Goal: Task Accomplishment & Management: Manage account settings

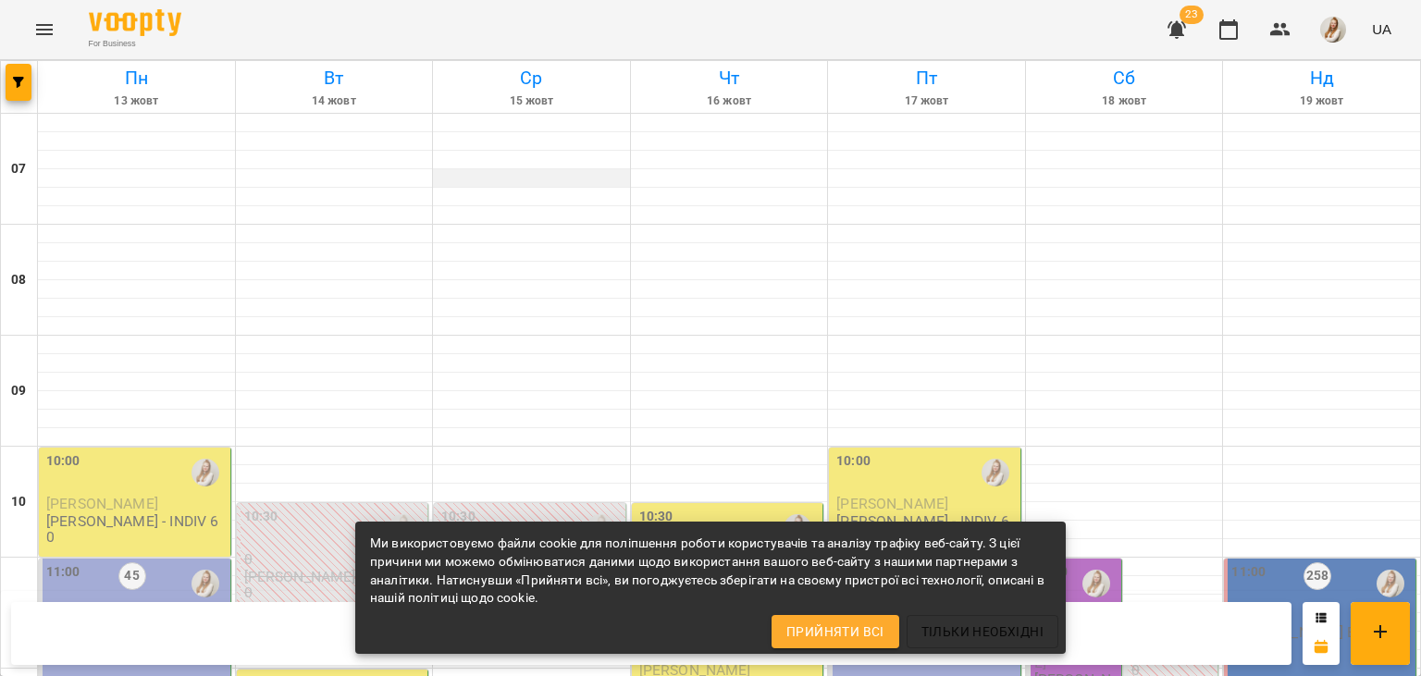
scroll to position [293, 0]
click at [93, 495] on span "[PERSON_NAME]" at bounding box center [102, 504] width 112 height 18
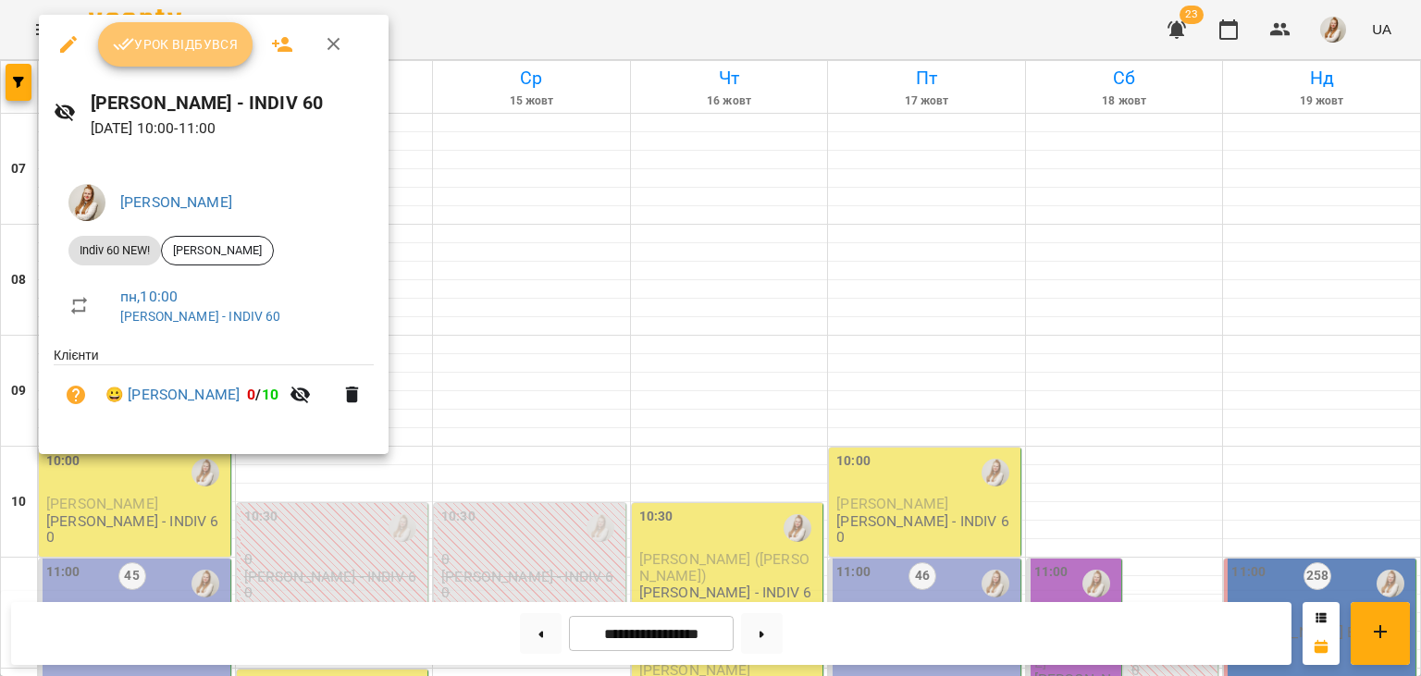
click at [179, 44] on span "Урок відбувся" at bounding box center [176, 44] width 126 height 22
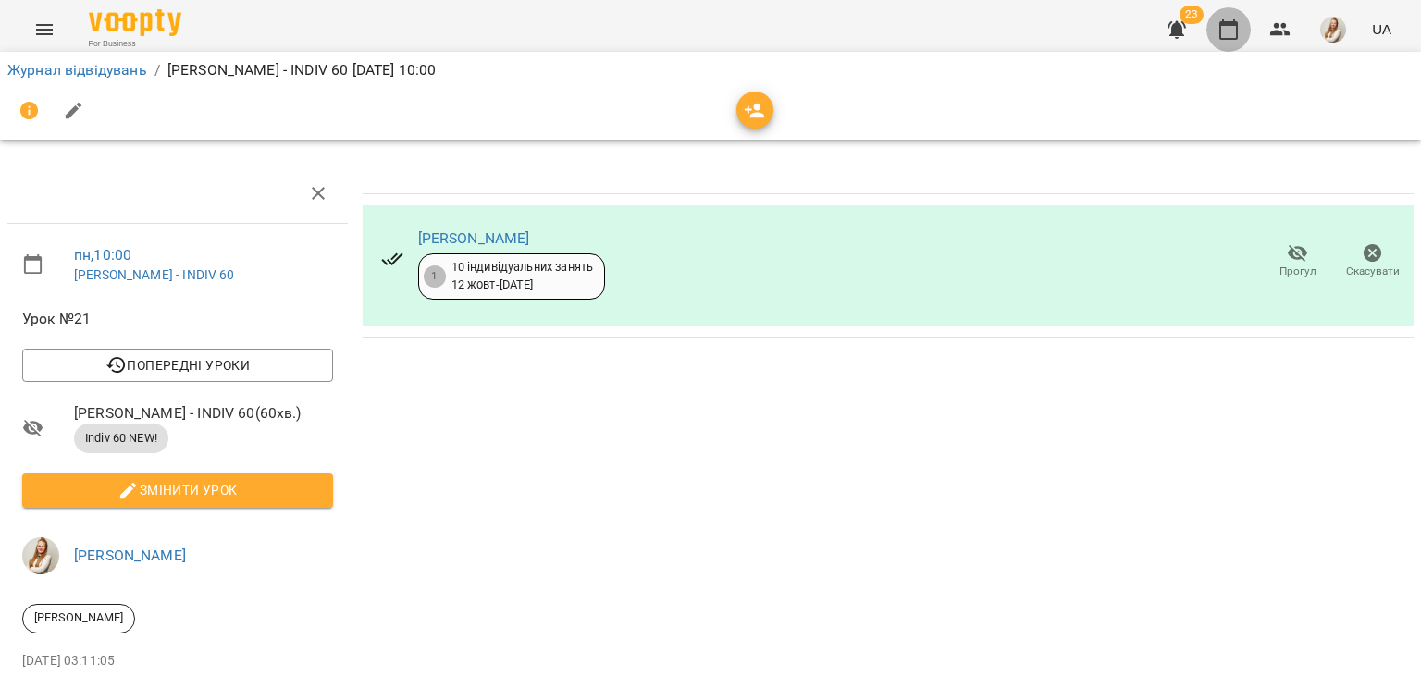
click at [1230, 35] on icon "button" at bounding box center [1228, 29] width 22 height 22
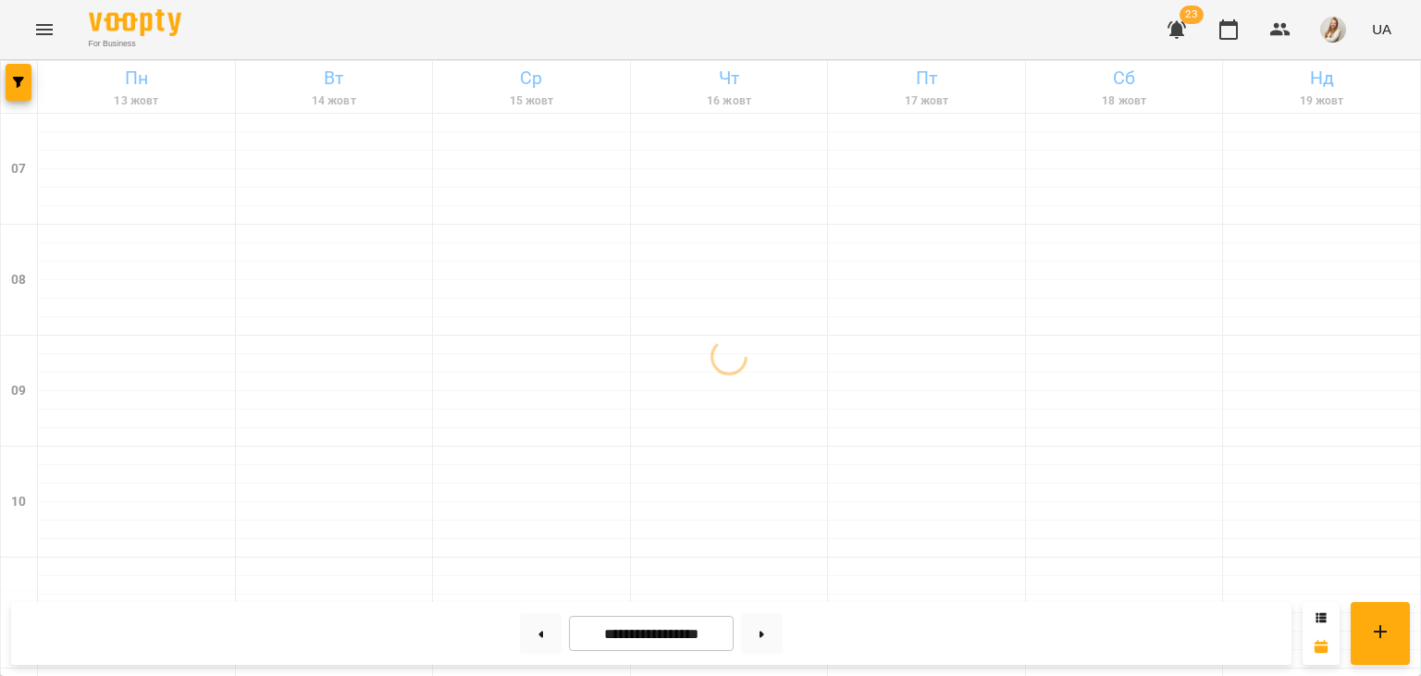
click at [1108, 30] on div "For Business 23 UA" at bounding box center [710, 29] width 1421 height 59
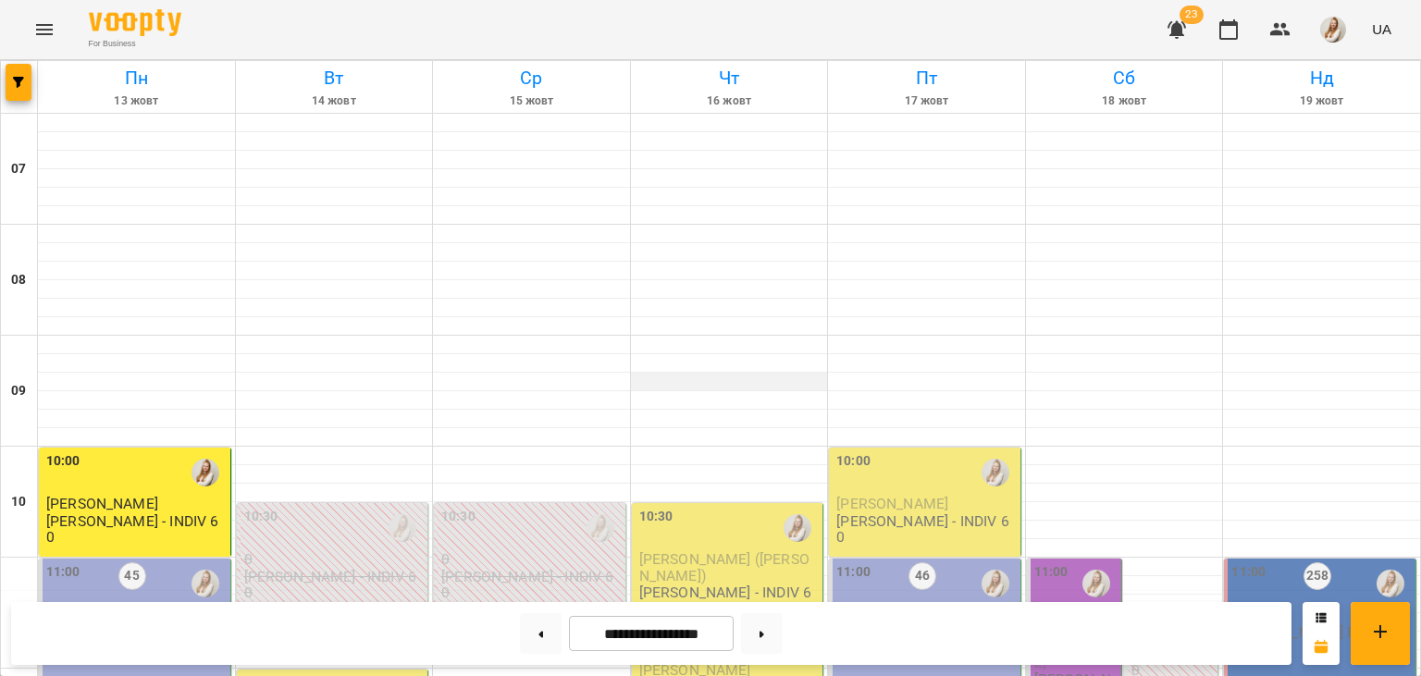
scroll to position [603, 0]
click at [771, 634] on button at bounding box center [762, 633] width 42 height 41
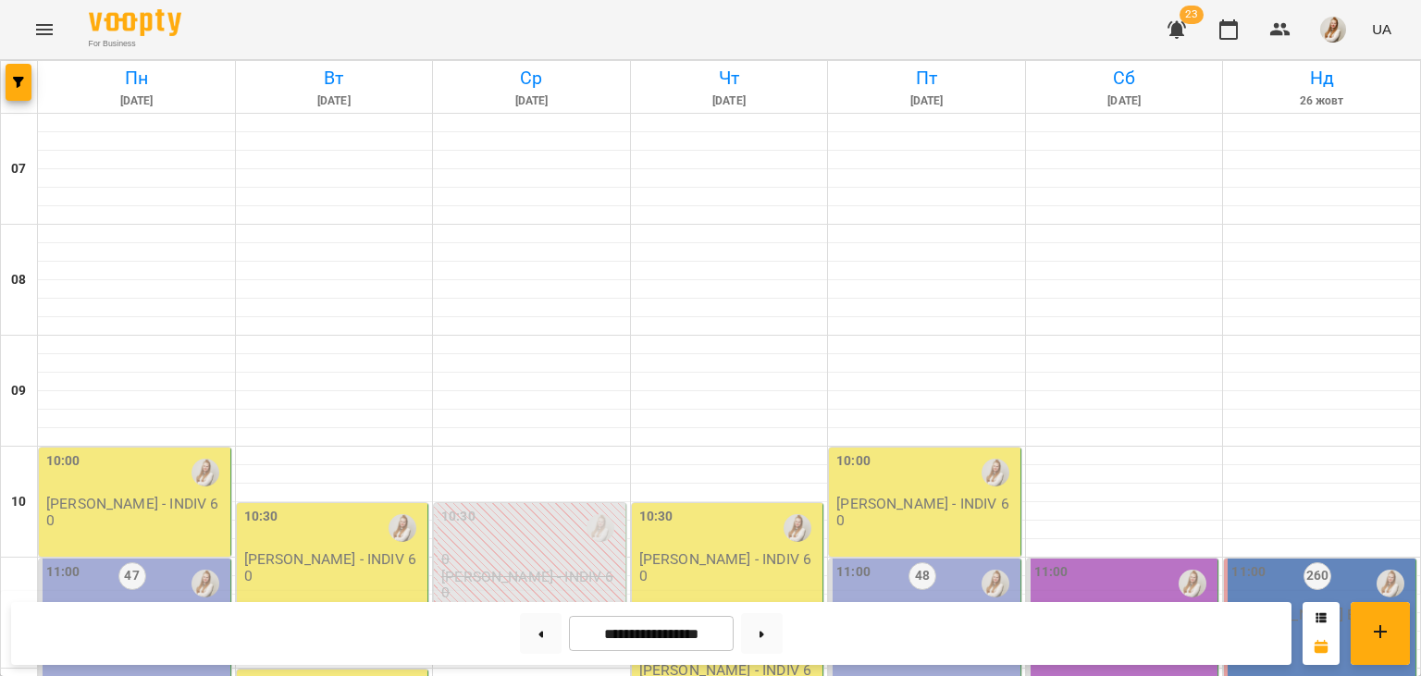
scroll to position [485, 0]
click at [525, 639] on button at bounding box center [541, 633] width 42 height 41
type input "**********"
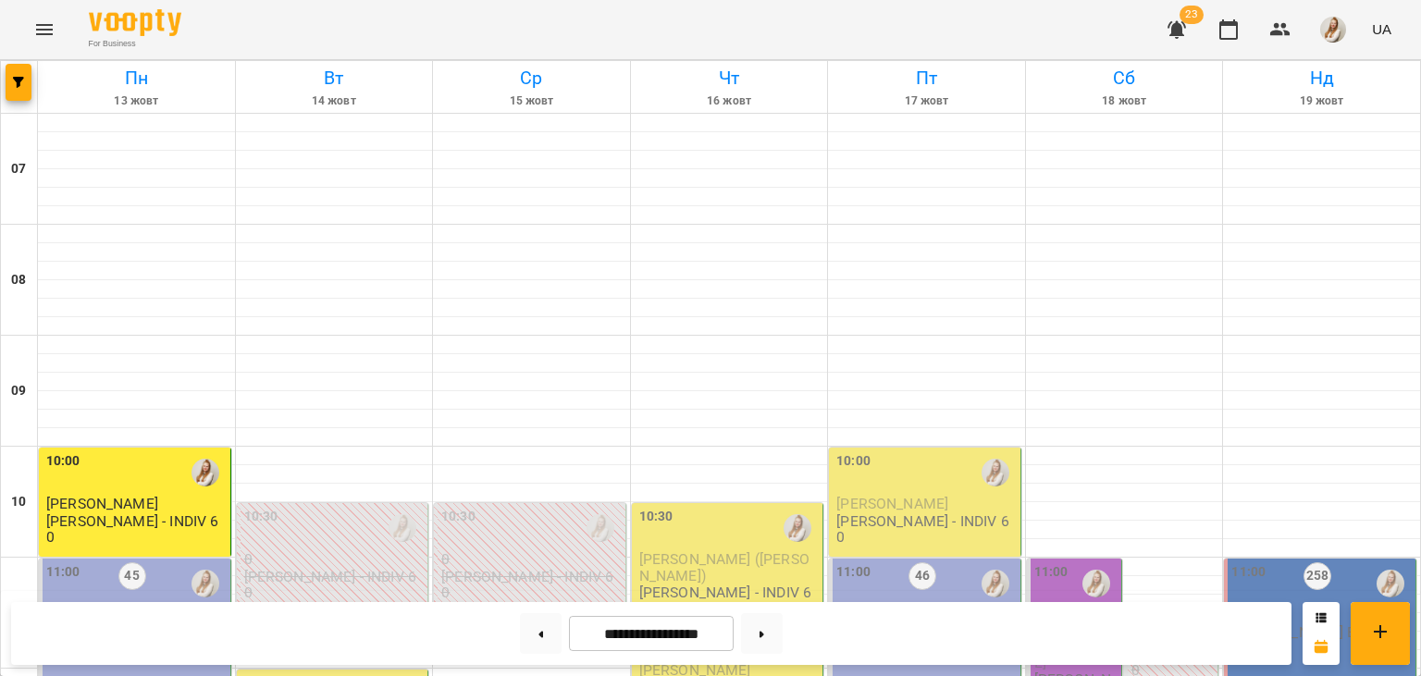
scroll to position [428, 0]
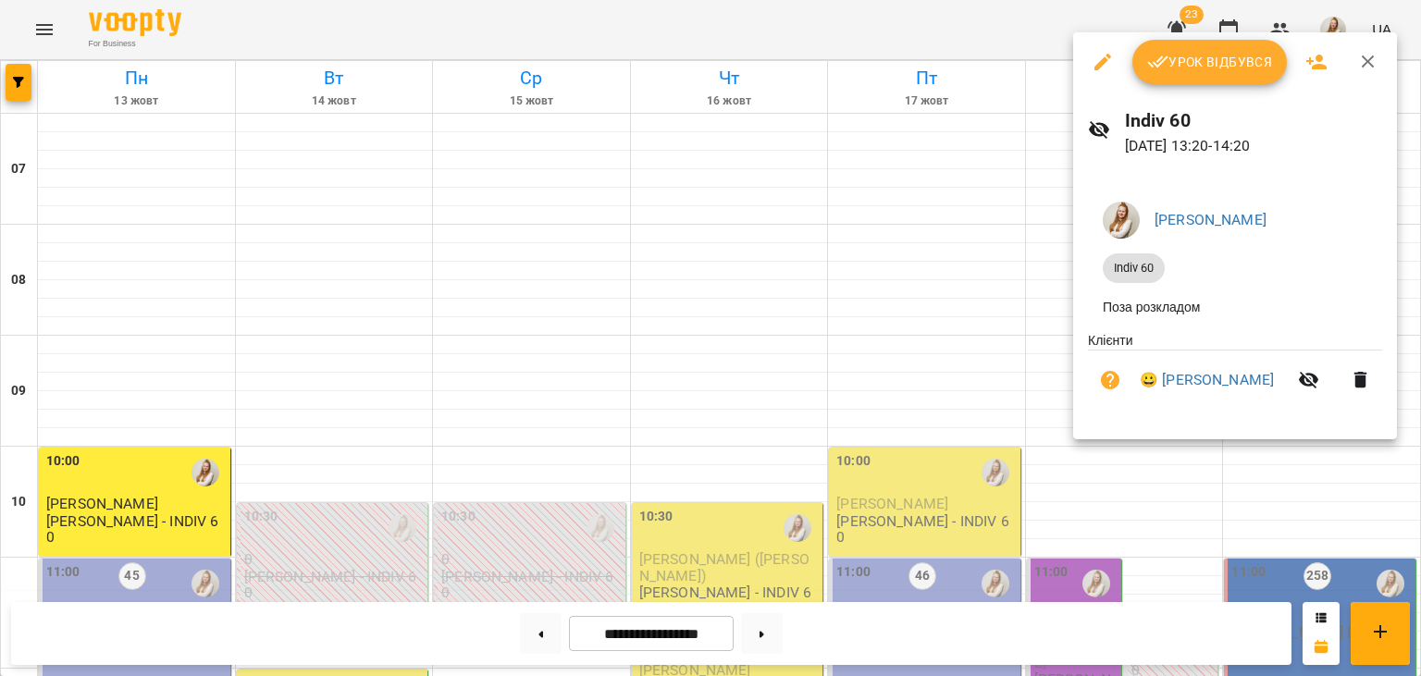
click at [703, 44] on div at bounding box center [710, 338] width 1421 height 676
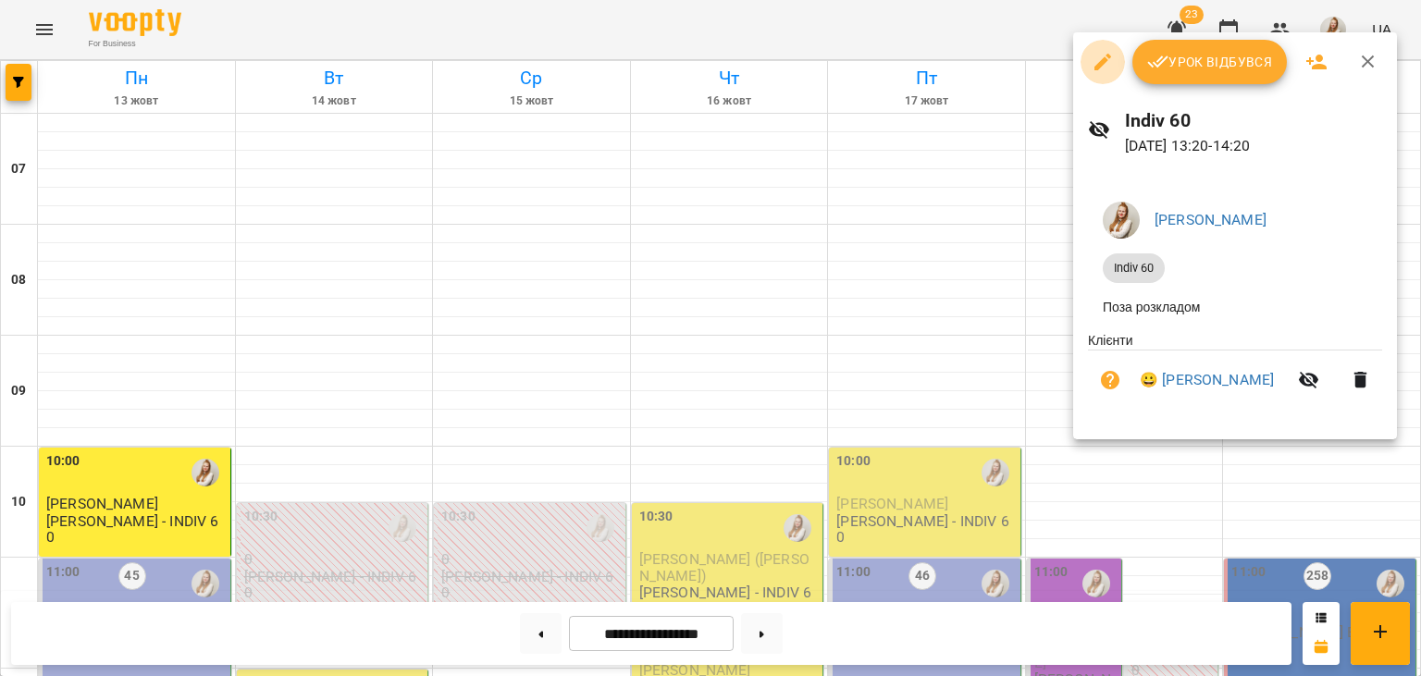
click at [1104, 60] on icon "button" at bounding box center [1102, 62] width 17 height 17
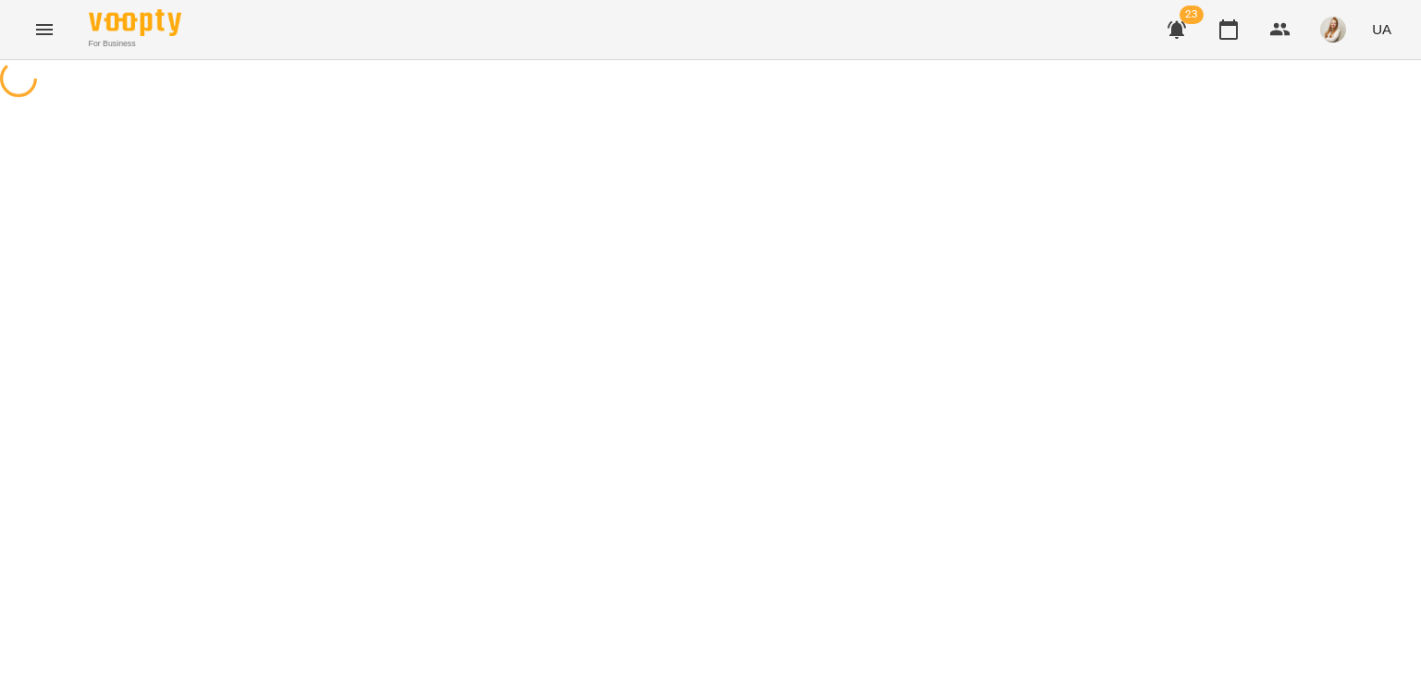
select select "********"
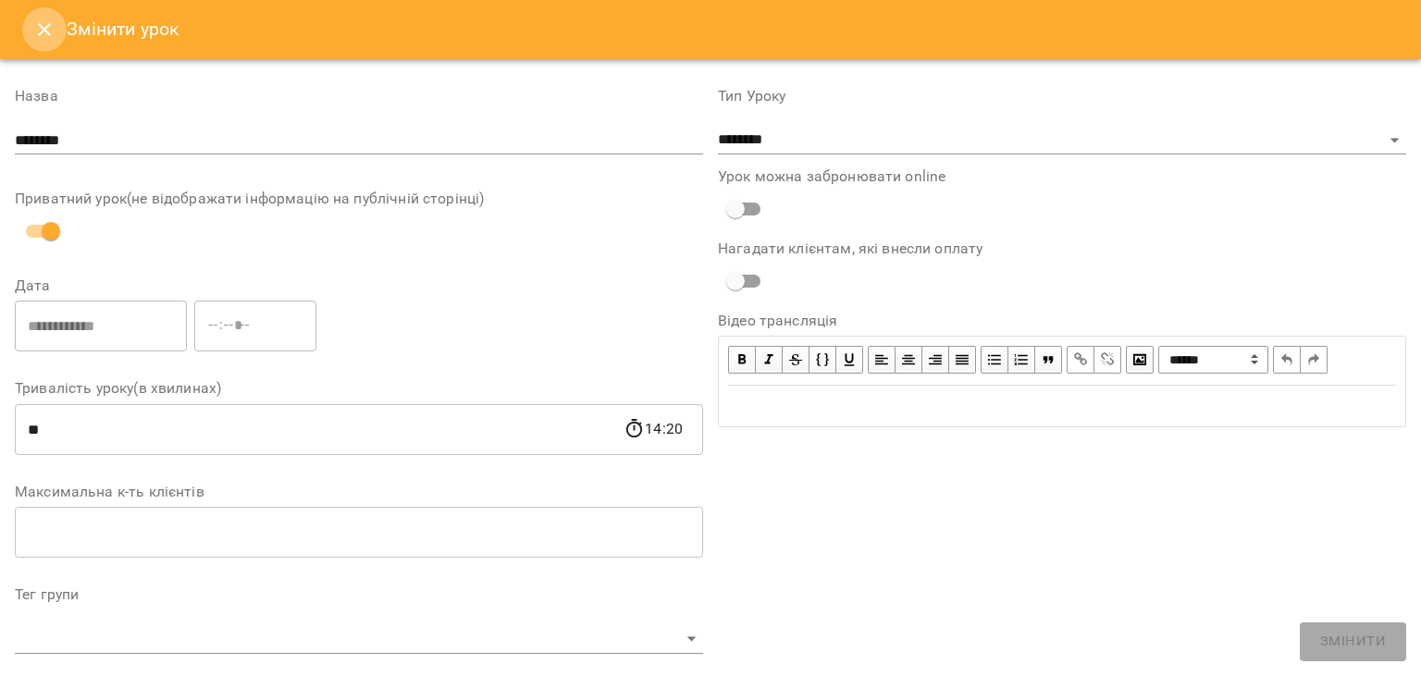
click at [41, 39] on icon "Close" at bounding box center [44, 29] width 22 height 22
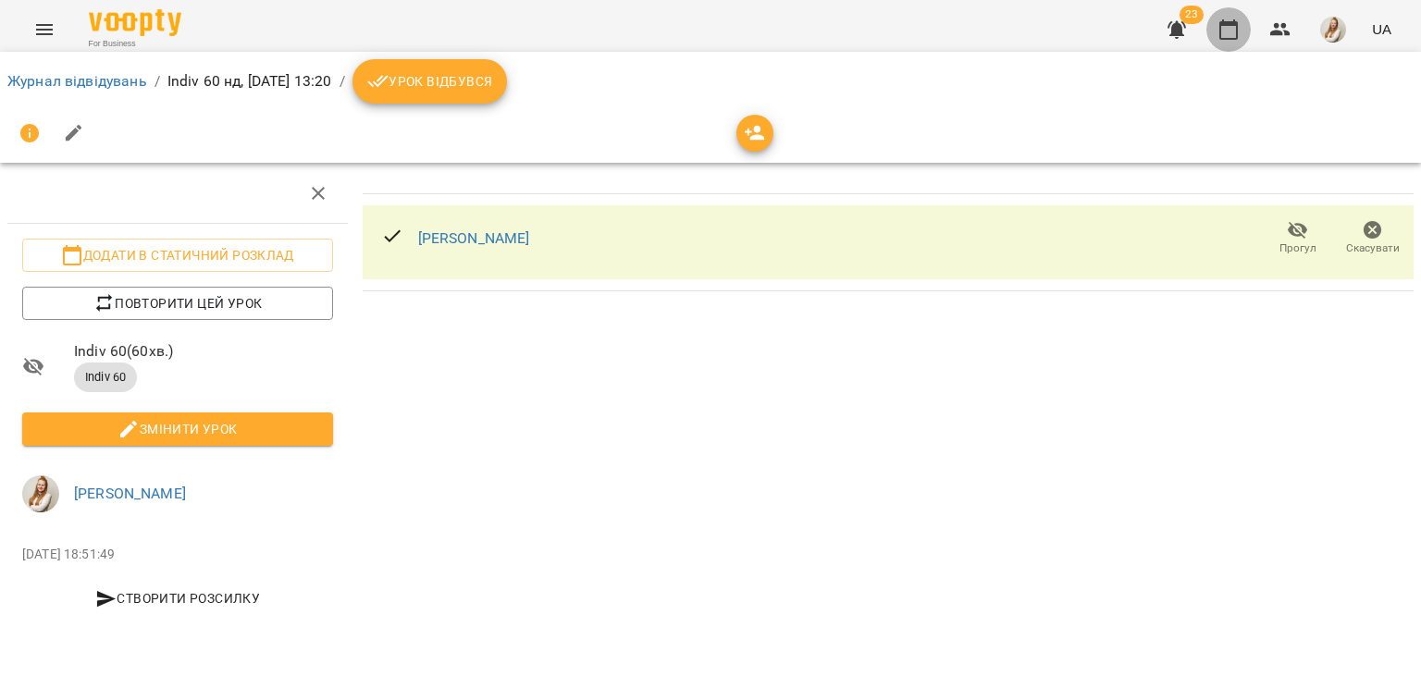
click at [1241, 25] on button "button" at bounding box center [1228, 29] width 44 height 44
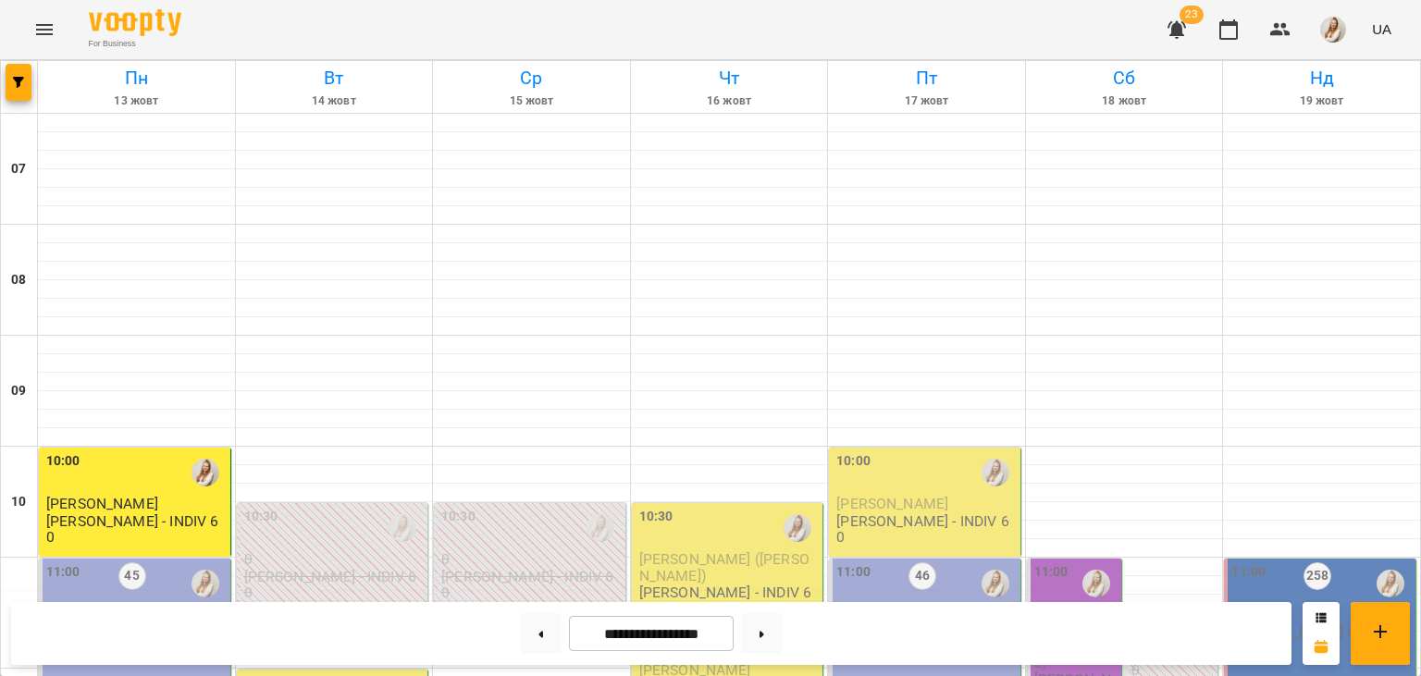
scroll to position [459, 0]
click at [770, 641] on button at bounding box center [762, 633] width 42 height 41
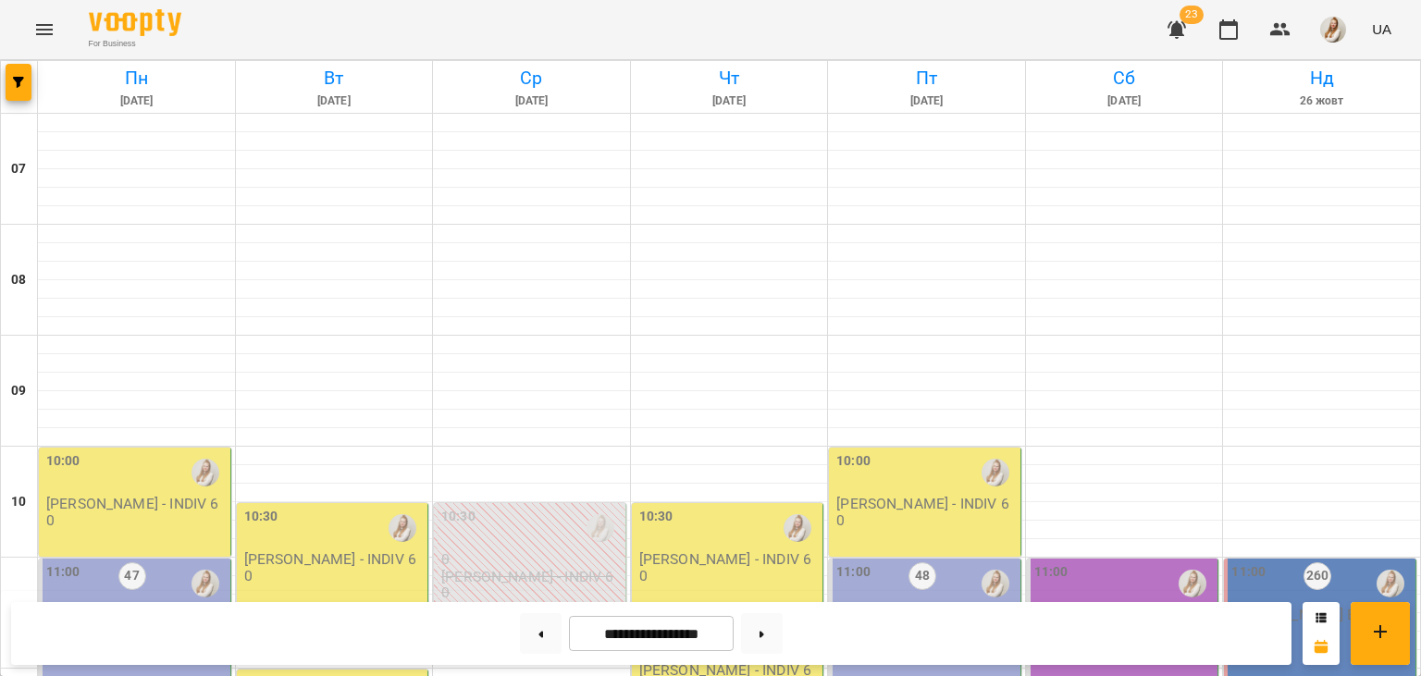
scroll to position [586, 0]
click at [524, 640] on button at bounding box center [541, 633] width 42 height 41
type input "**********"
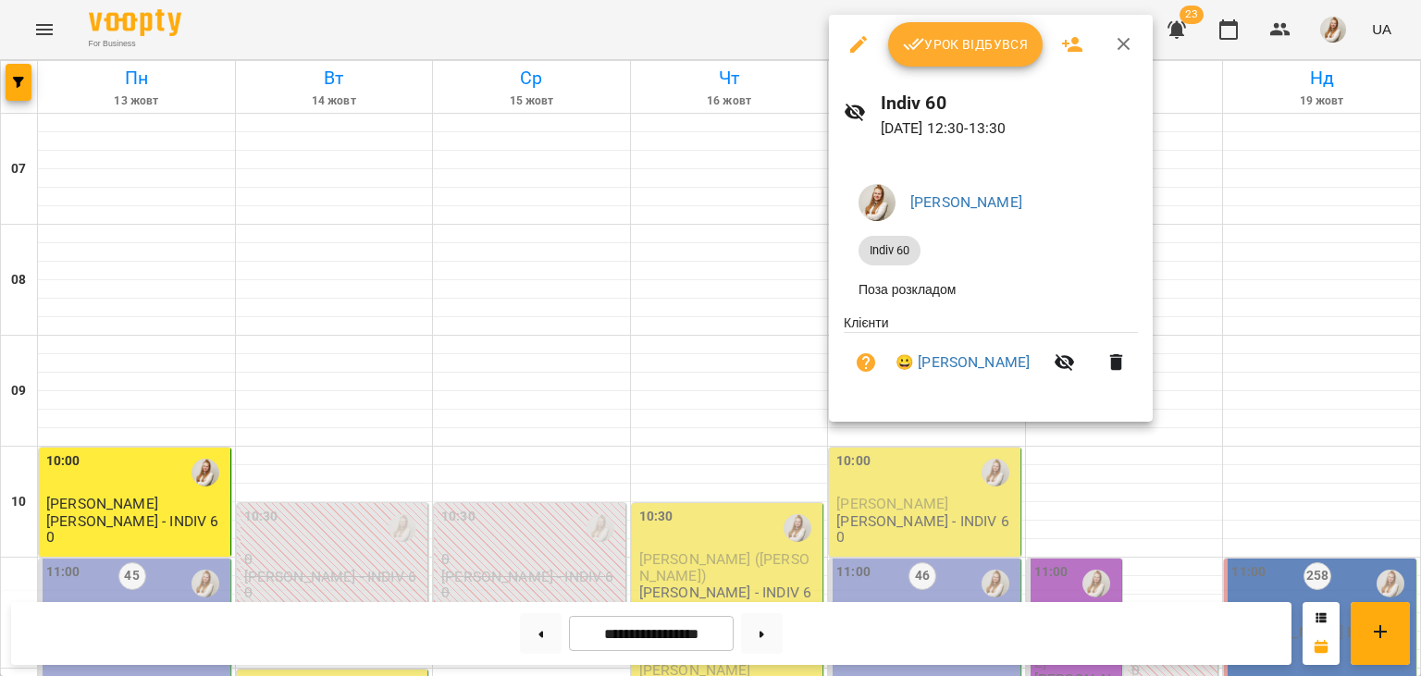
click at [805, 24] on div at bounding box center [710, 338] width 1421 height 676
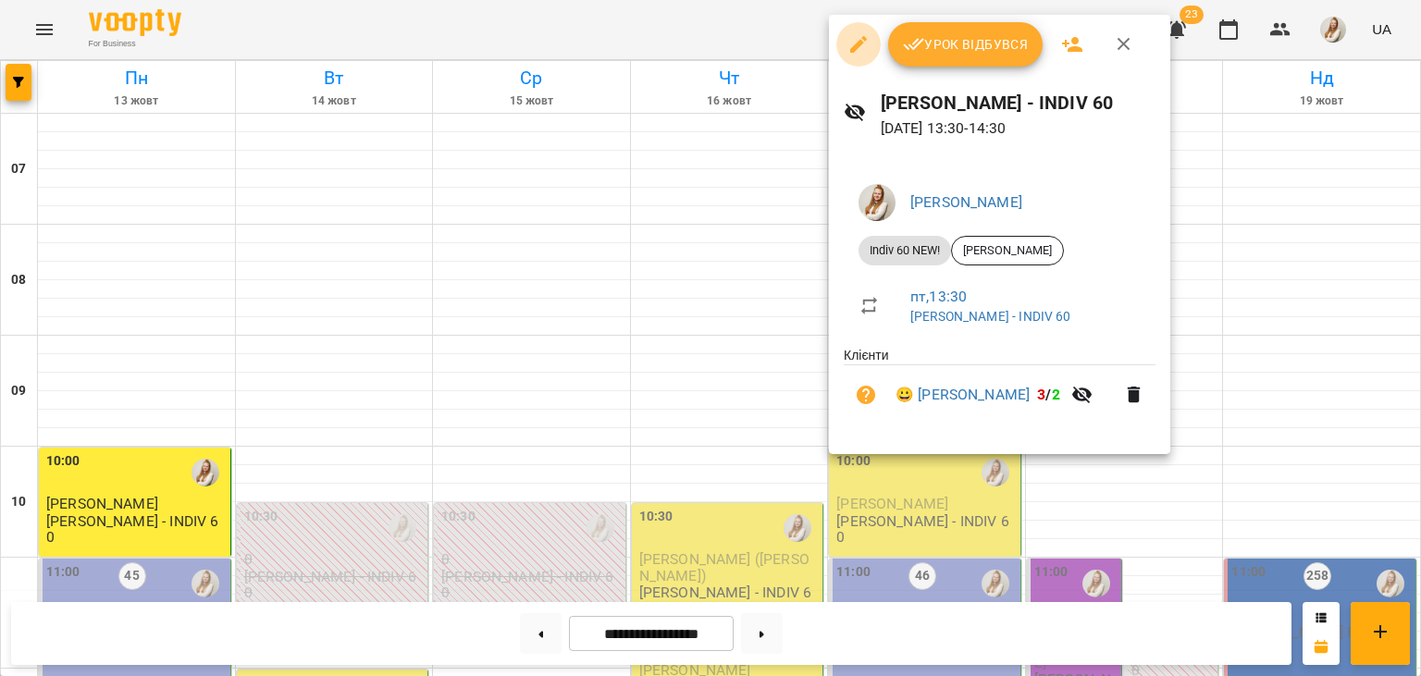
click at [856, 43] on icon "button" at bounding box center [858, 44] width 22 height 22
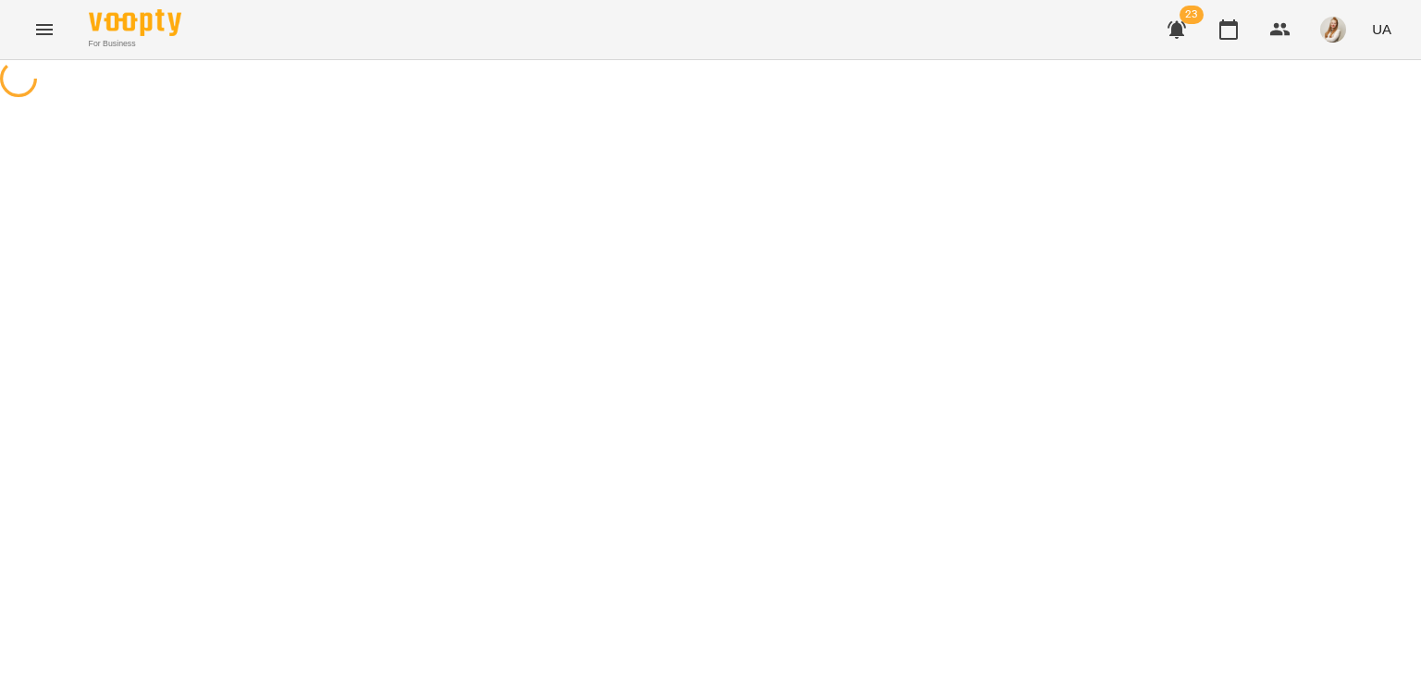
select select "**********"
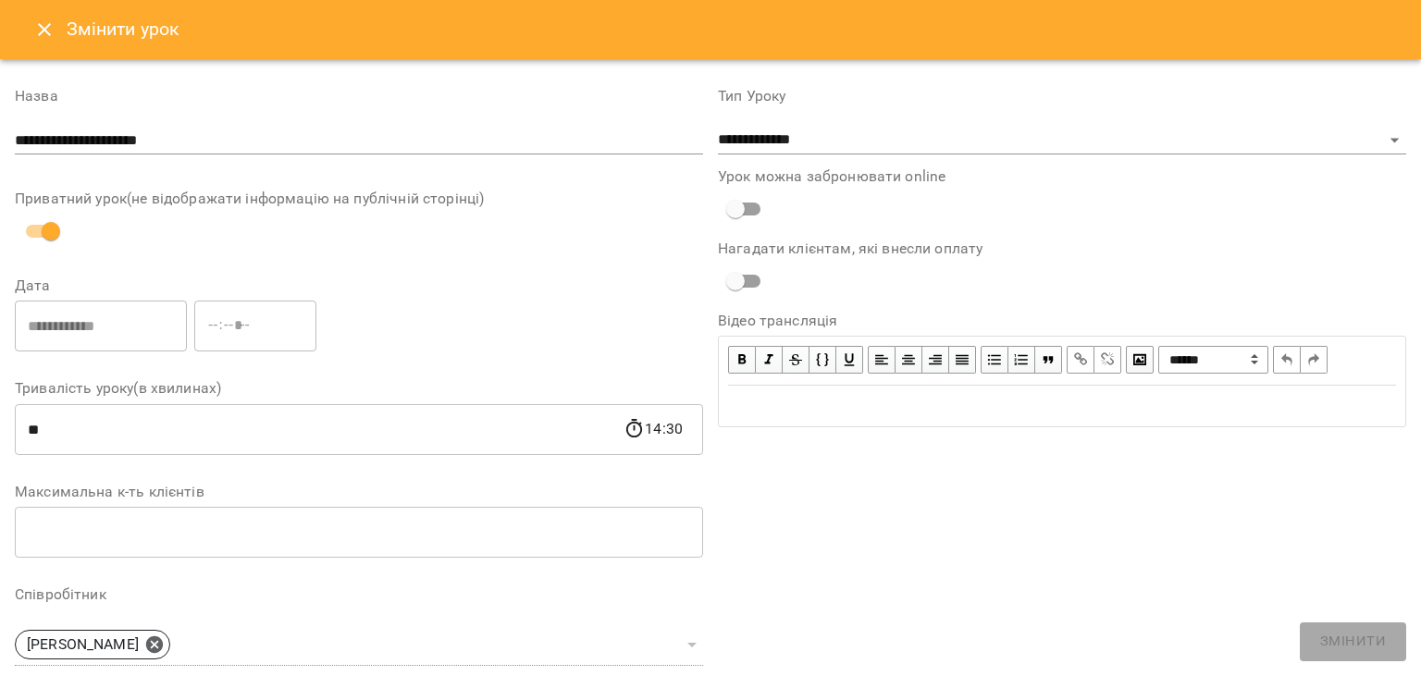
click at [38, 27] on icon "Close" at bounding box center [44, 29] width 22 height 22
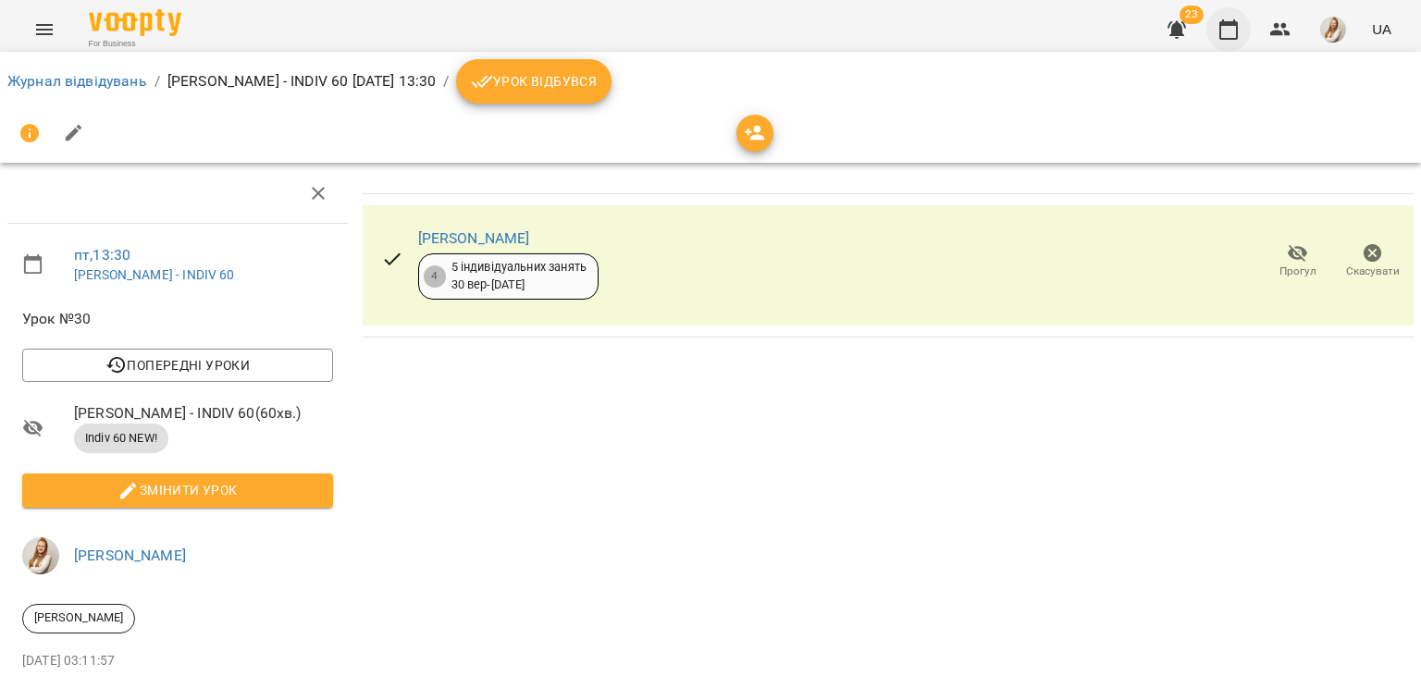
click at [1238, 35] on icon "button" at bounding box center [1228, 29] width 18 height 20
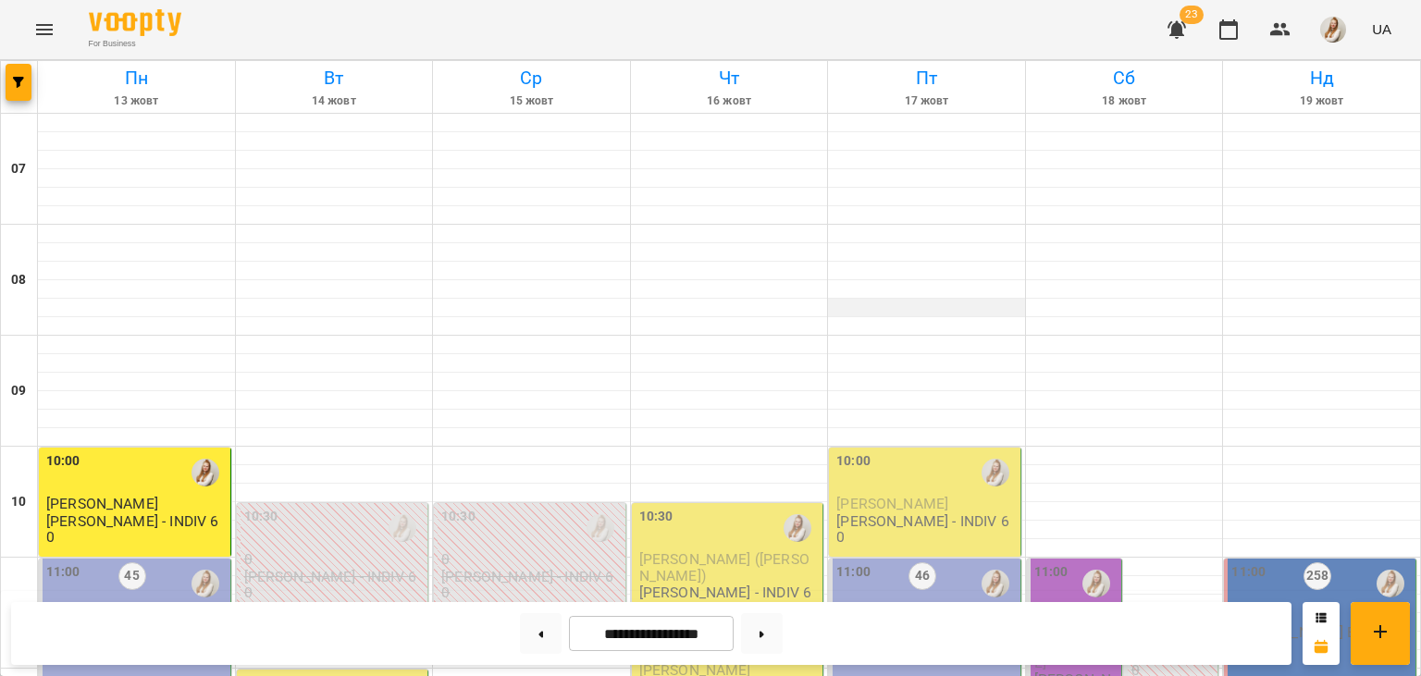
scroll to position [513, 0]
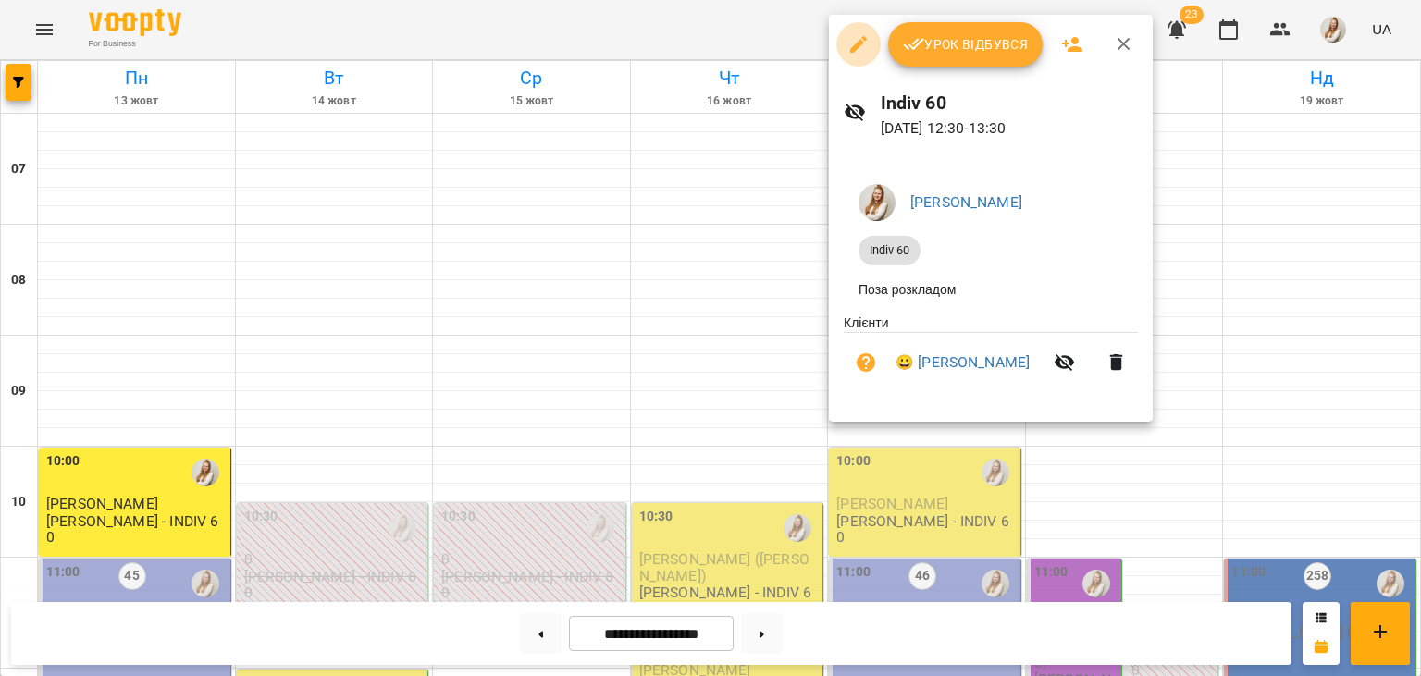
click at [856, 45] on icon "button" at bounding box center [858, 44] width 17 height 17
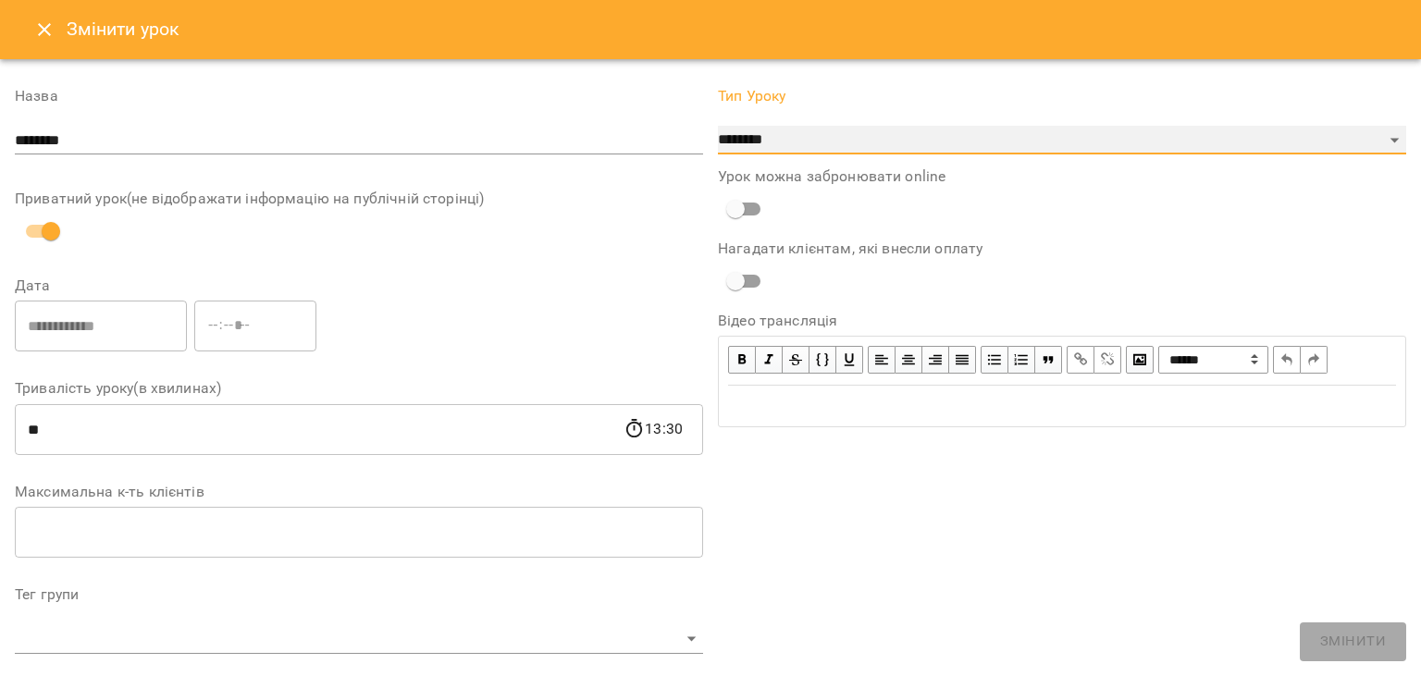
click at [718, 126] on select "**********" at bounding box center [1062, 141] width 688 height 30
select select "**********"
click option "**********" at bounding box center [0, 0] width 0 height 0
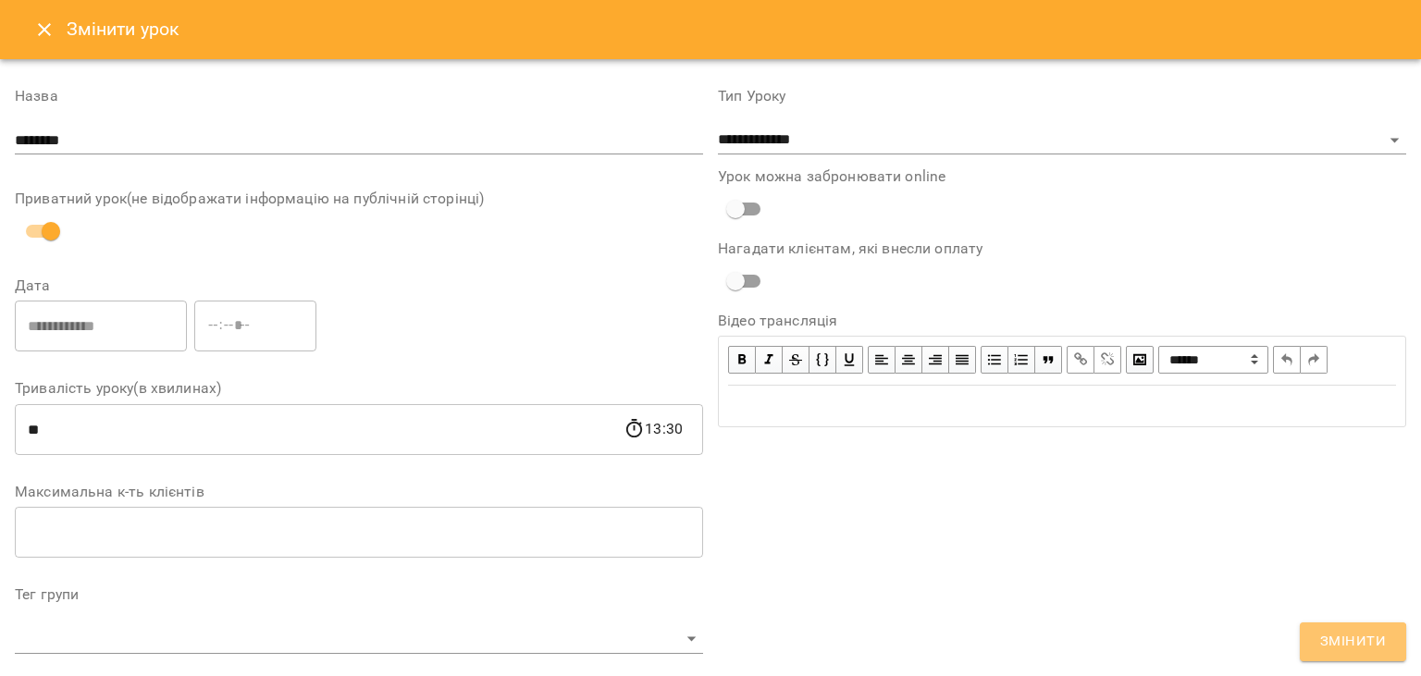
click at [1338, 646] on span "Змінити" at bounding box center [1353, 642] width 66 height 24
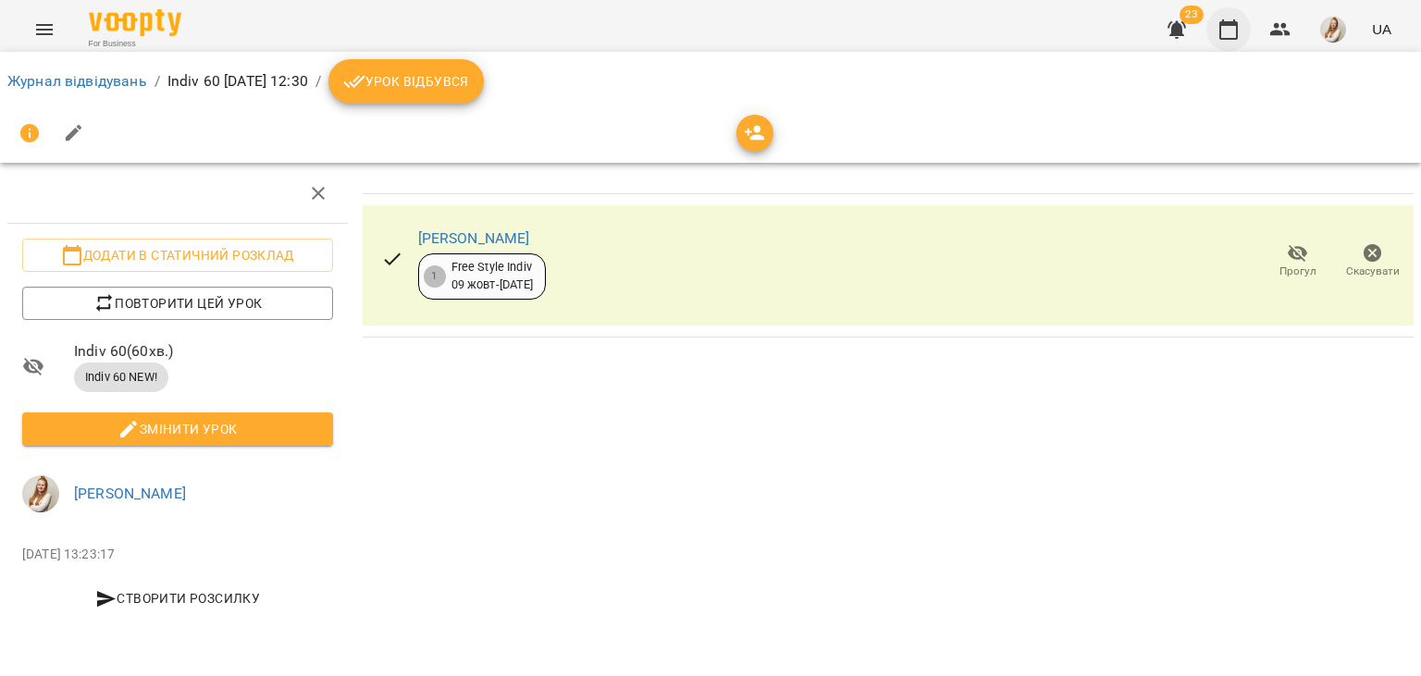
click at [1230, 28] on icon "button" at bounding box center [1228, 29] width 22 height 22
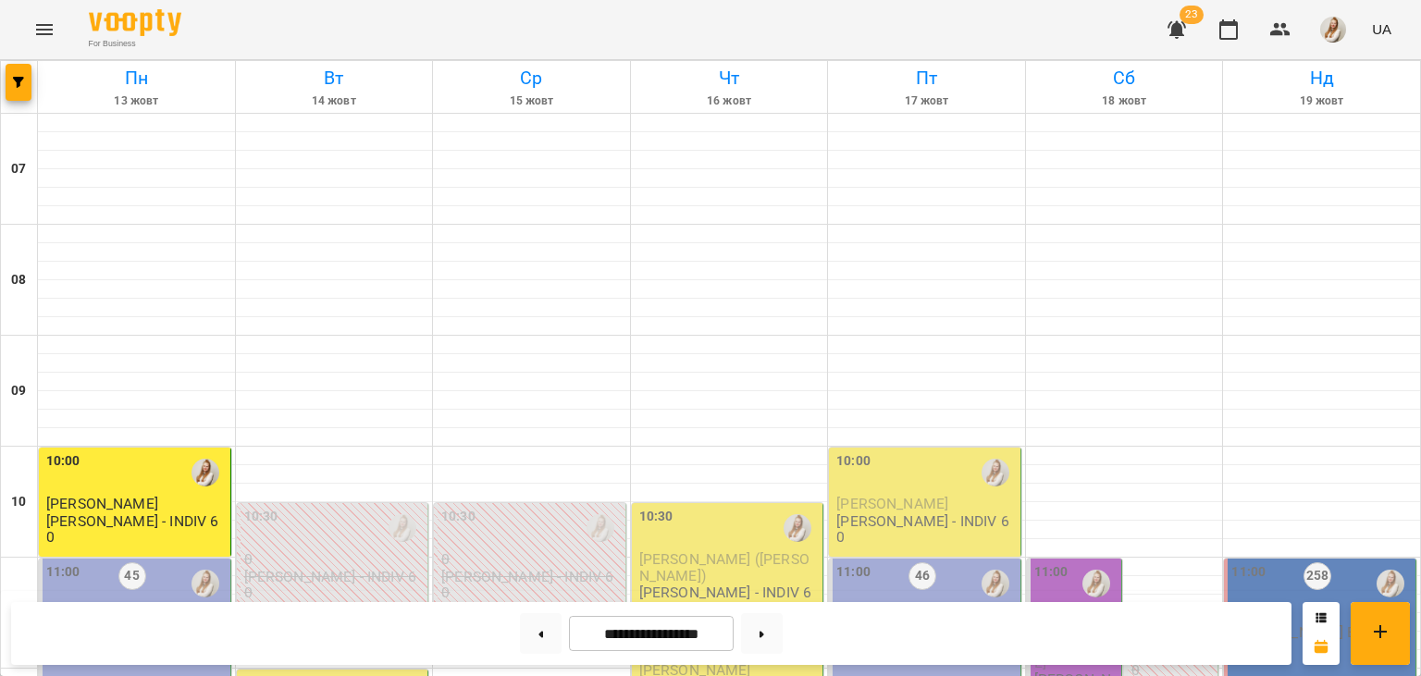
scroll to position [714, 0]
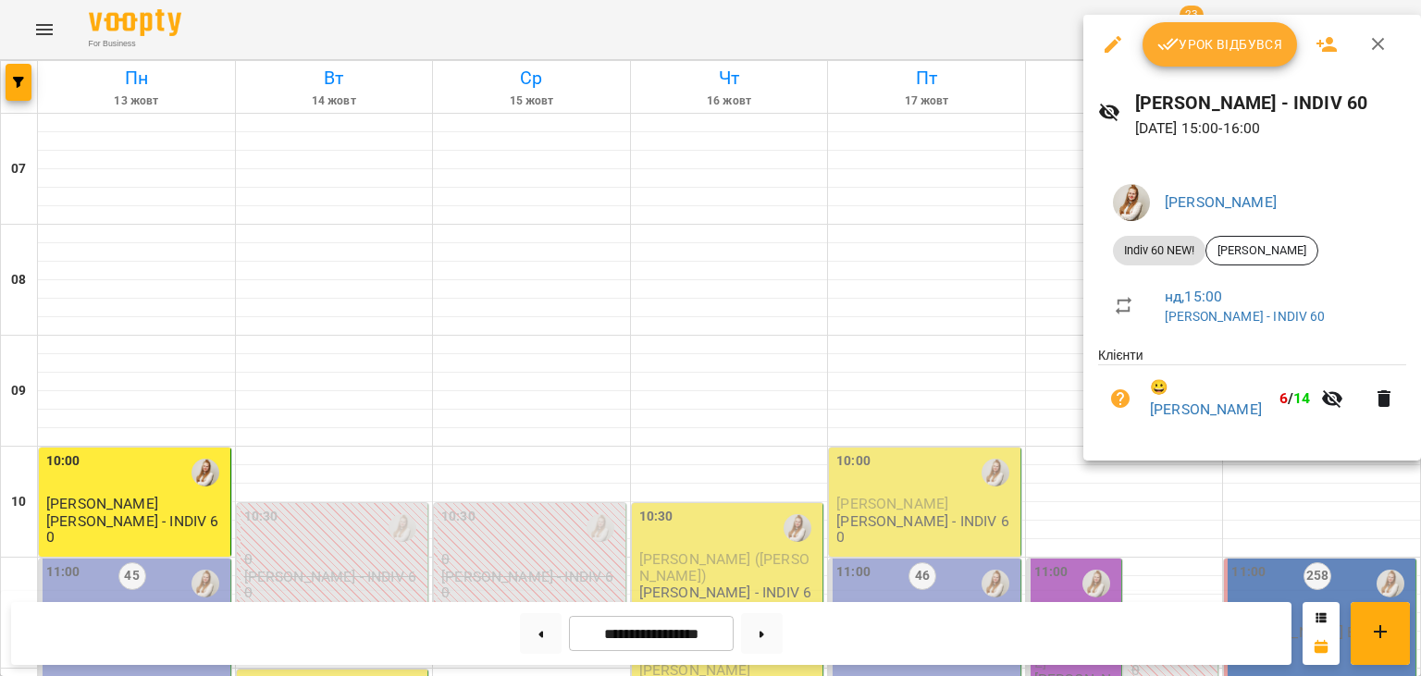
click at [971, 24] on div at bounding box center [710, 338] width 1421 height 676
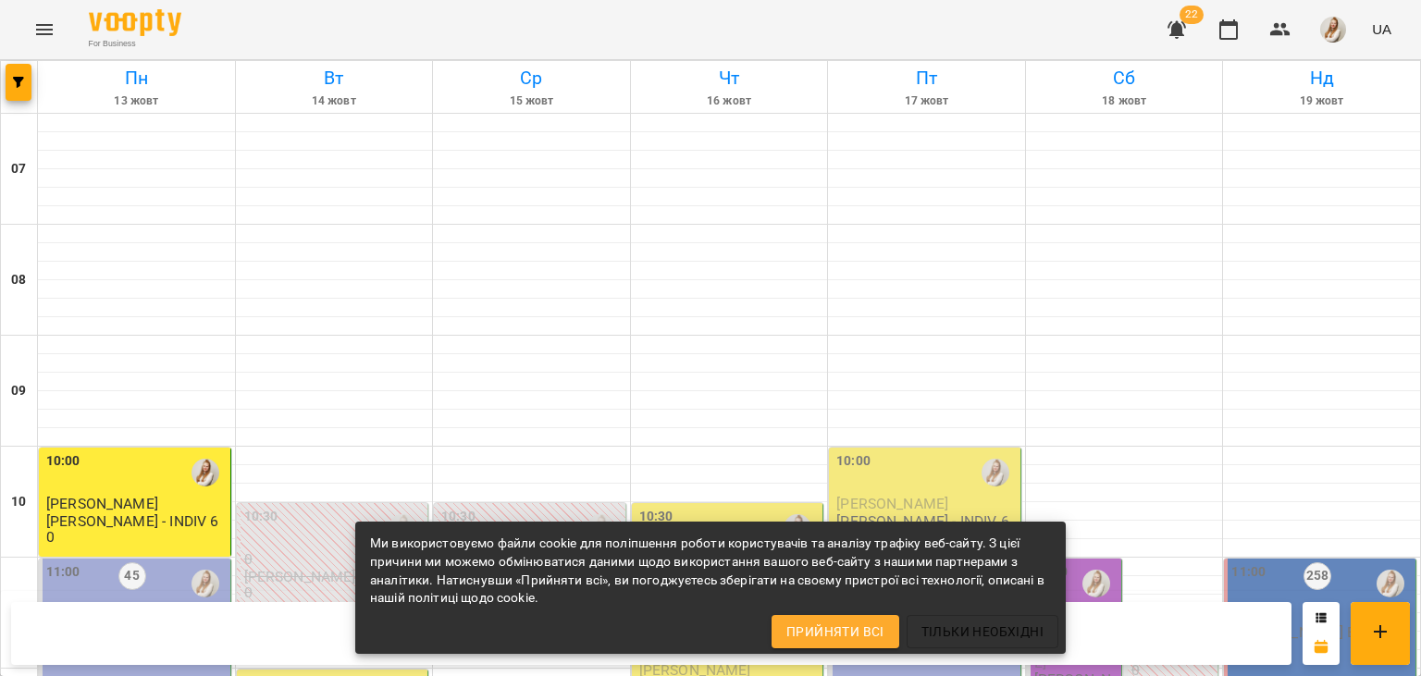
click at [516, 35] on div "For Business 22 UA" at bounding box center [710, 29] width 1421 height 59
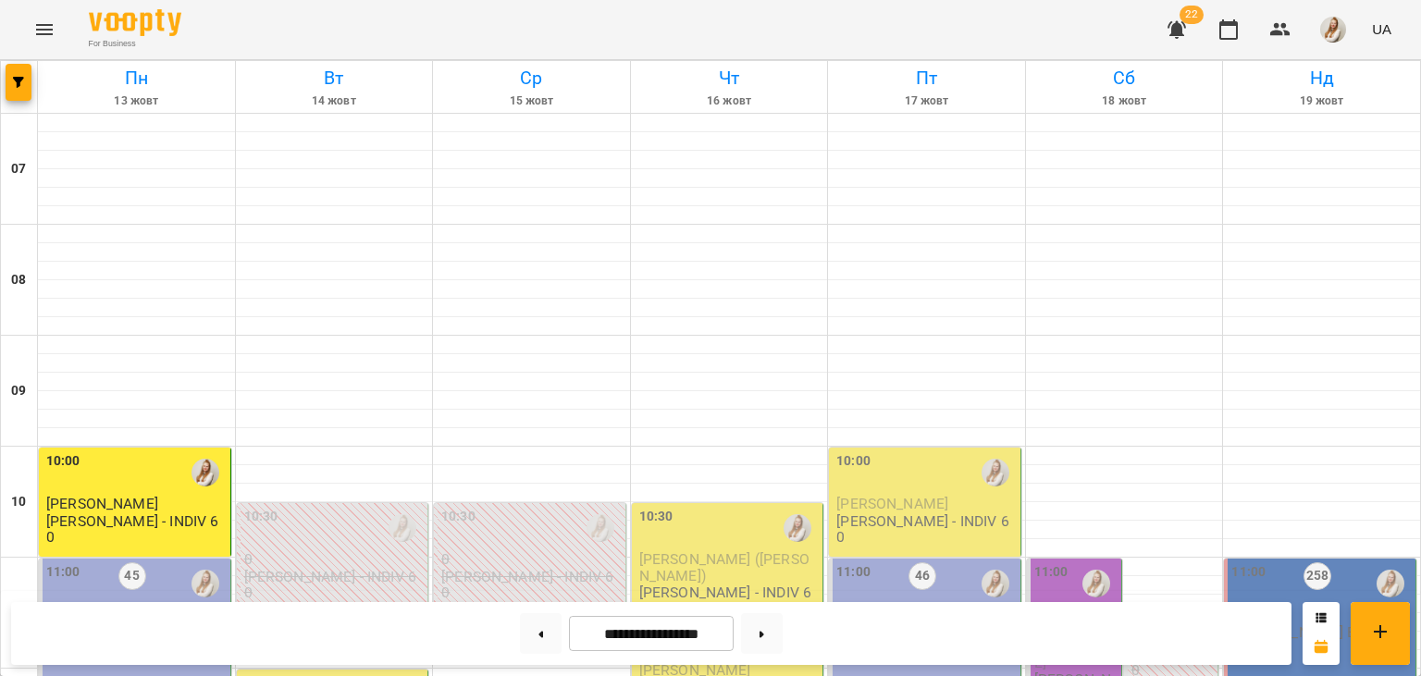
scroll to position [587, 0]
click at [1334, 35] on img "button" at bounding box center [1333, 30] width 26 height 26
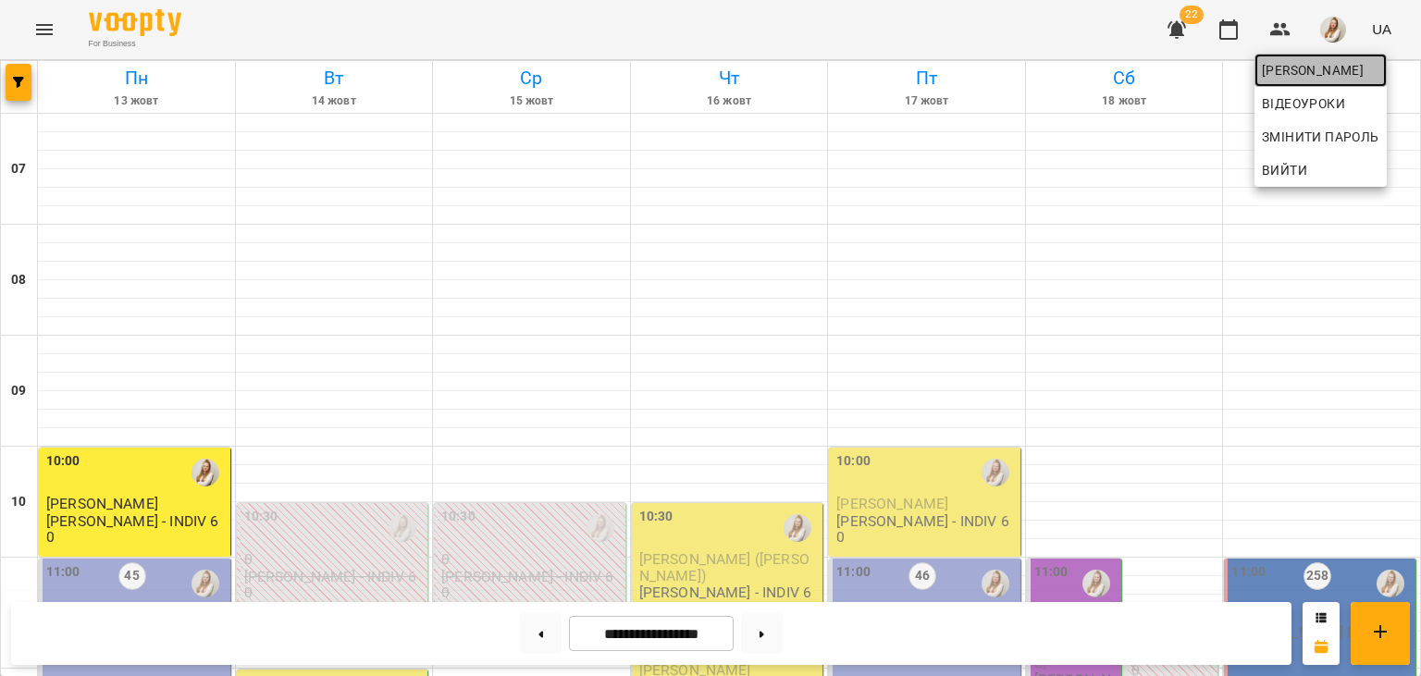
click at [1300, 73] on span "[PERSON_NAME]" at bounding box center [1320, 70] width 117 height 22
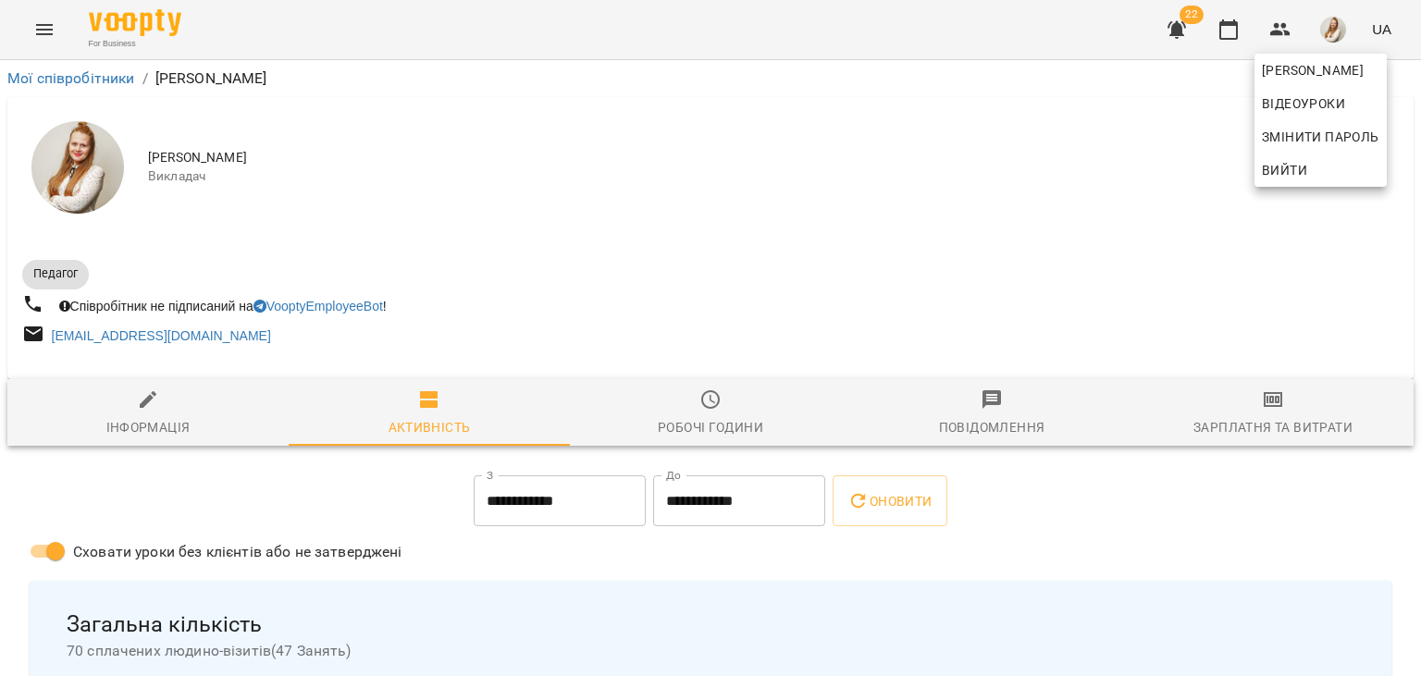
click at [1283, 423] on div at bounding box center [710, 338] width 1421 height 676
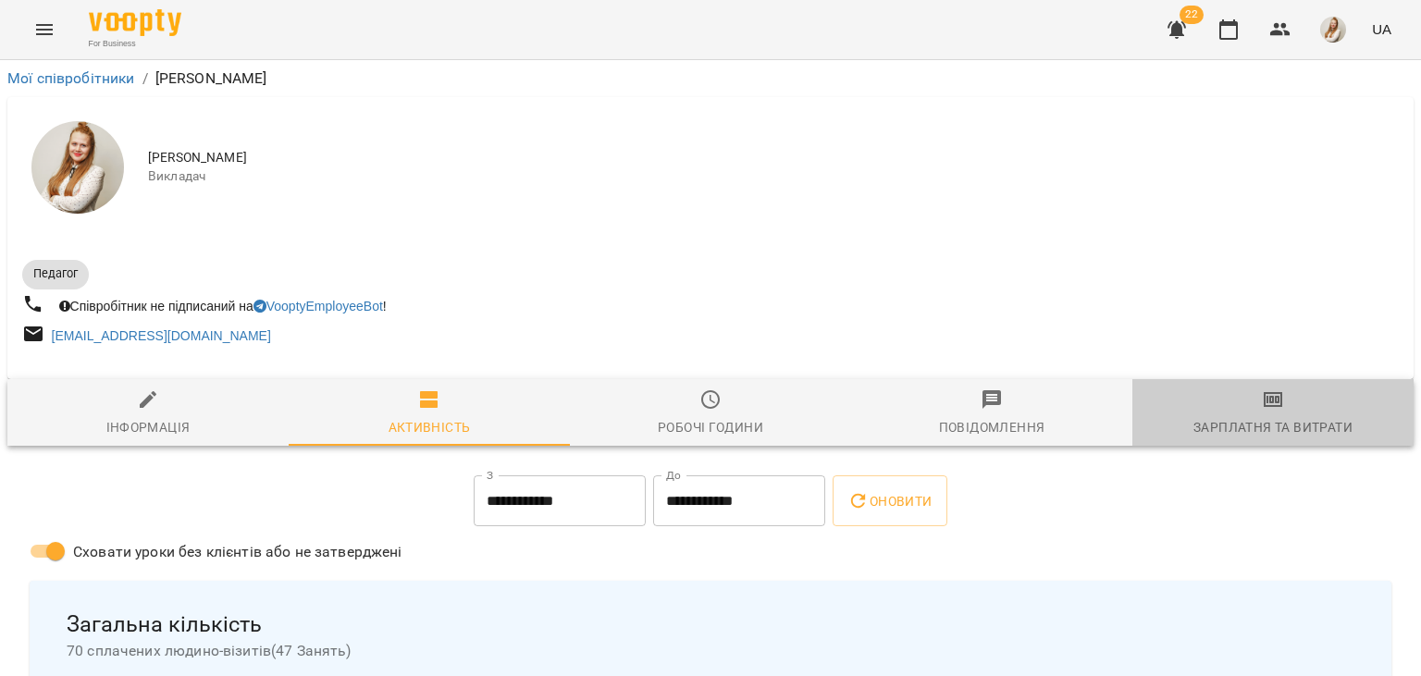
click at [1283, 423] on div "Зарплатня та Витрати" at bounding box center [1272, 427] width 159 height 22
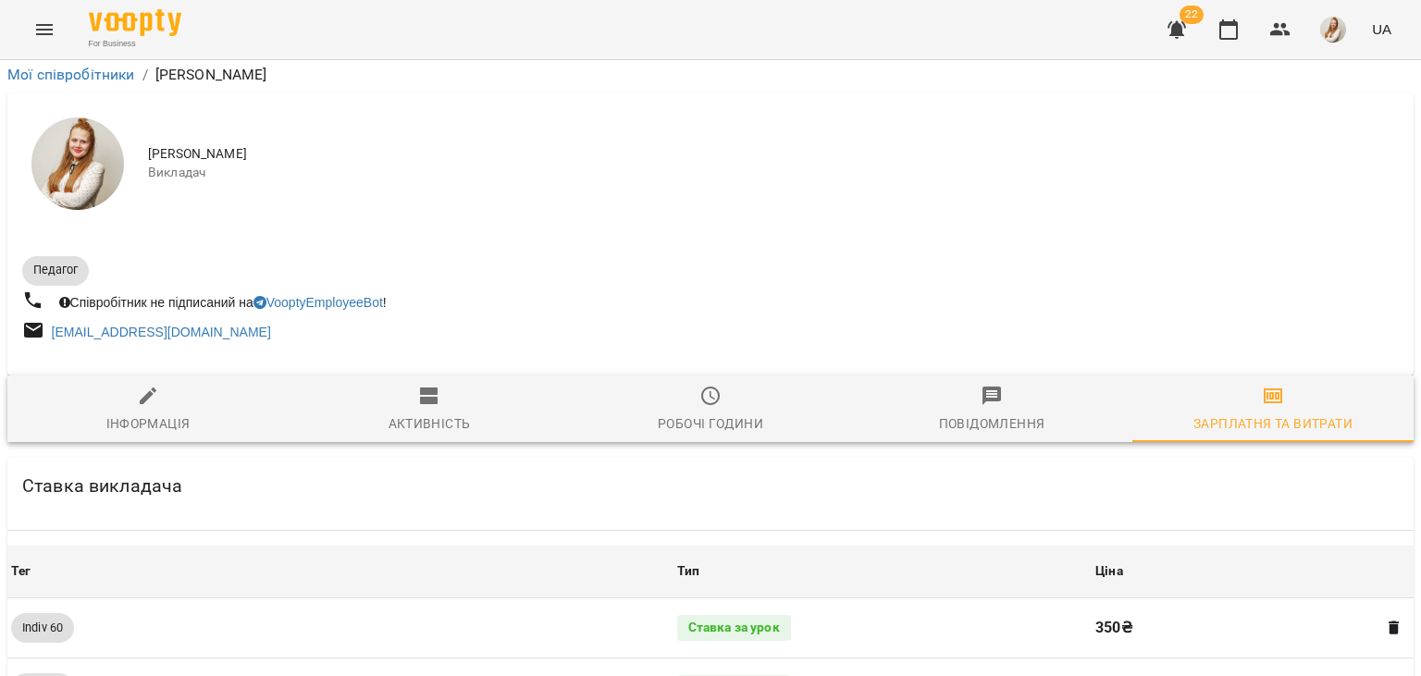
scroll to position [2137, 0]
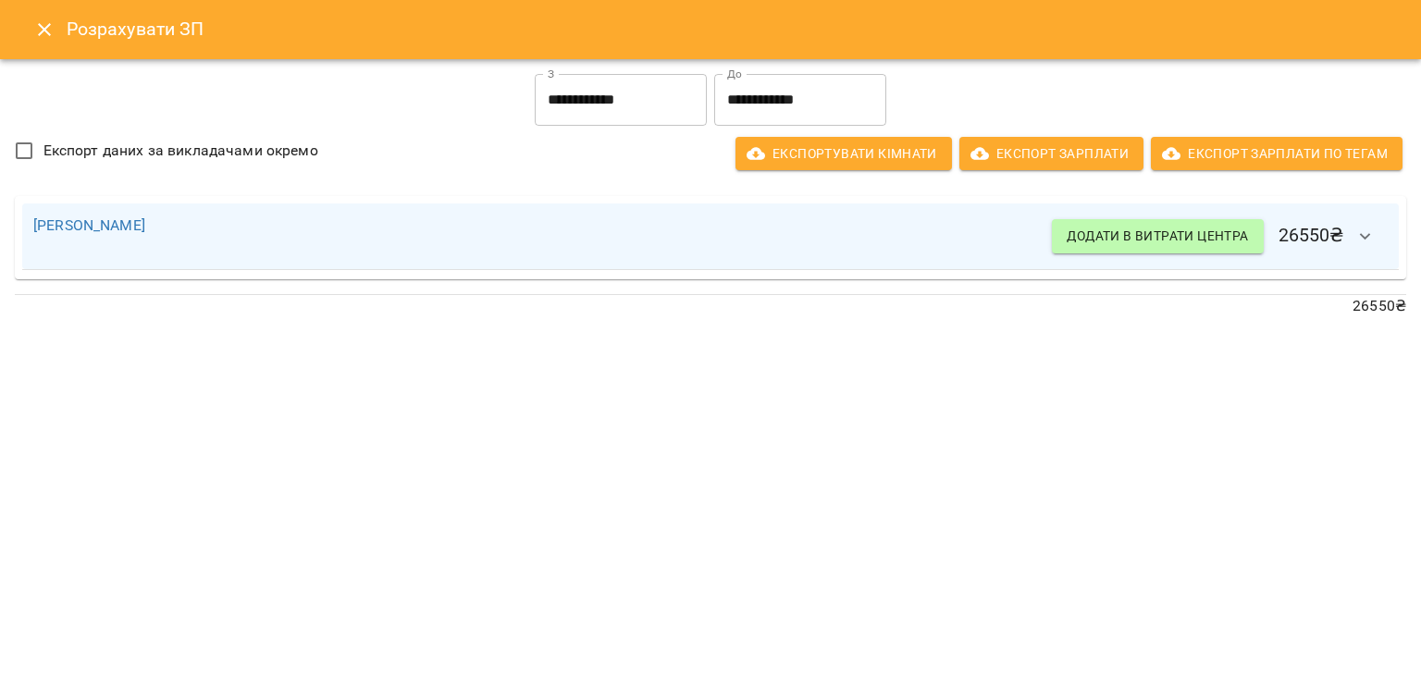
click at [39, 39] on icon "Close" at bounding box center [44, 29] width 22 height 22
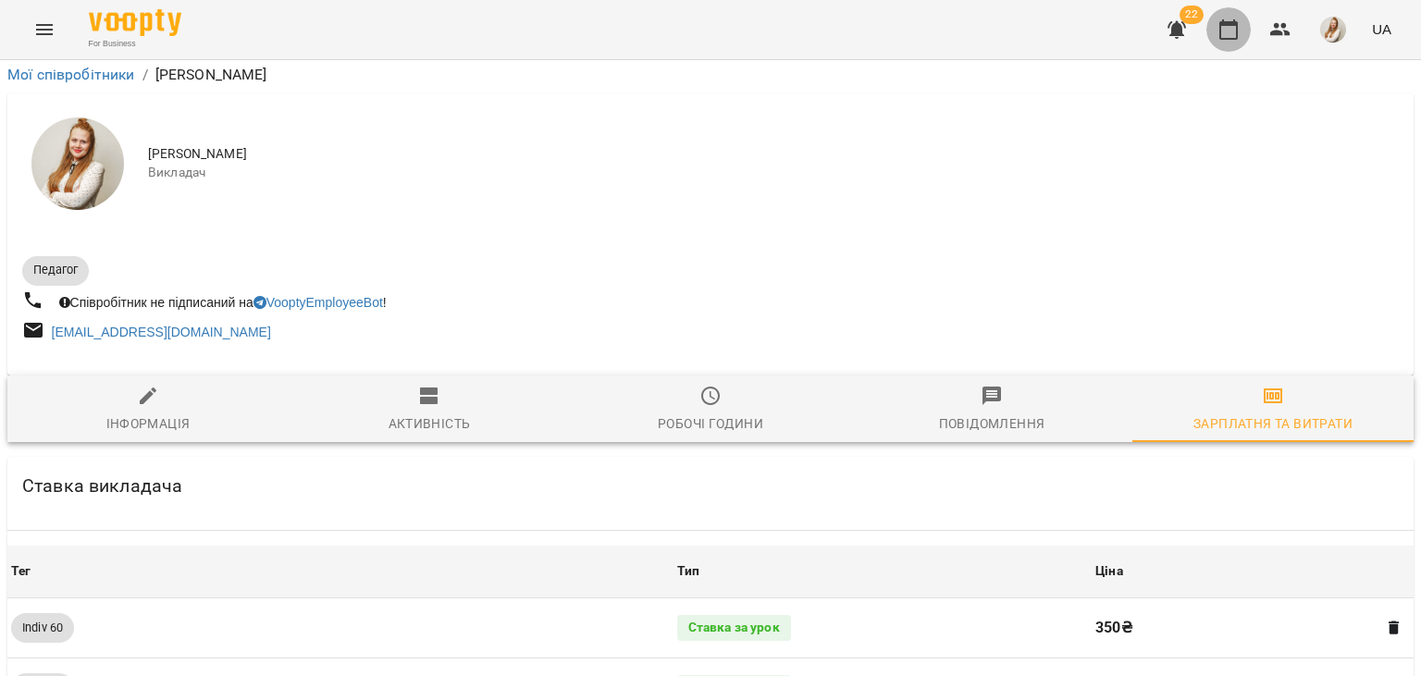
click at [1226, 21] on icon "button" at bounding box center [1228, 29] width 18 height 20
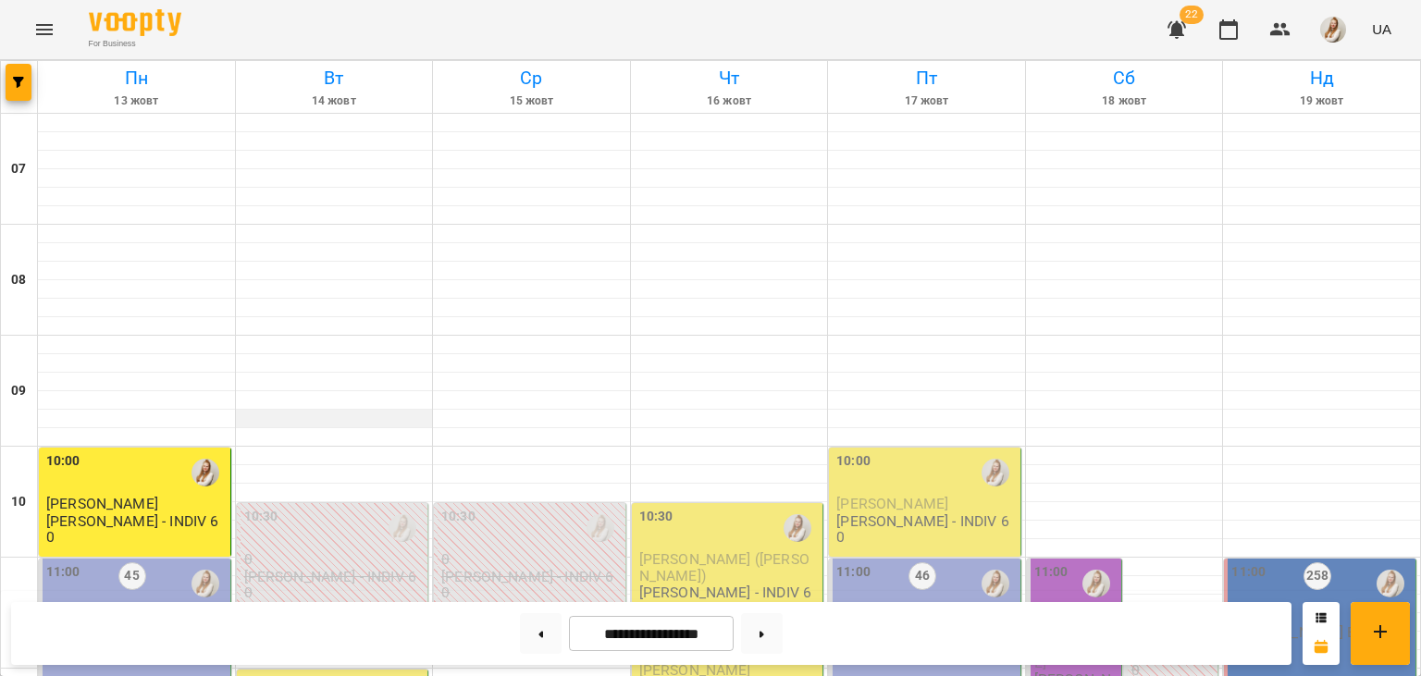
scroll to position [971, 0]
click at [764, 635] on icon at bounding box center [761, 634] width 5 height 6
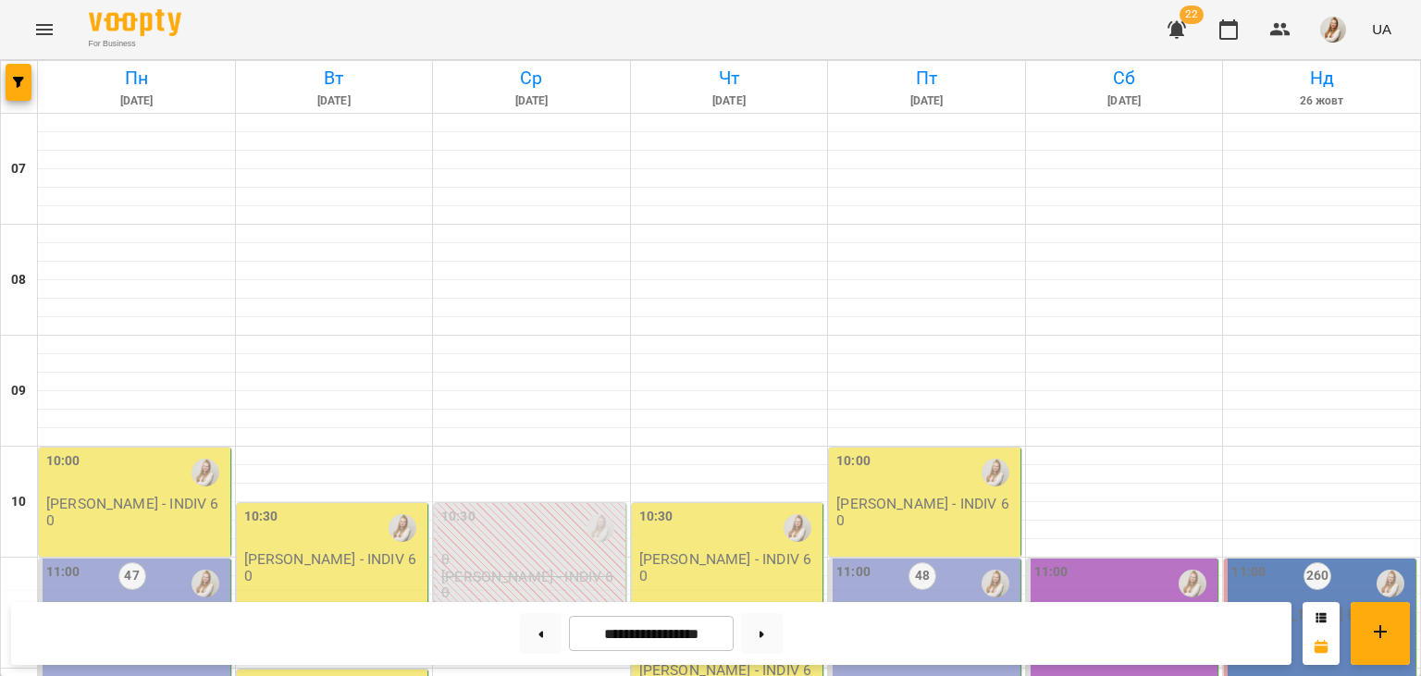
scroll to position [540, 0]
click at [523, 632] on button at bounding box center [541, 633] width 42 height 41
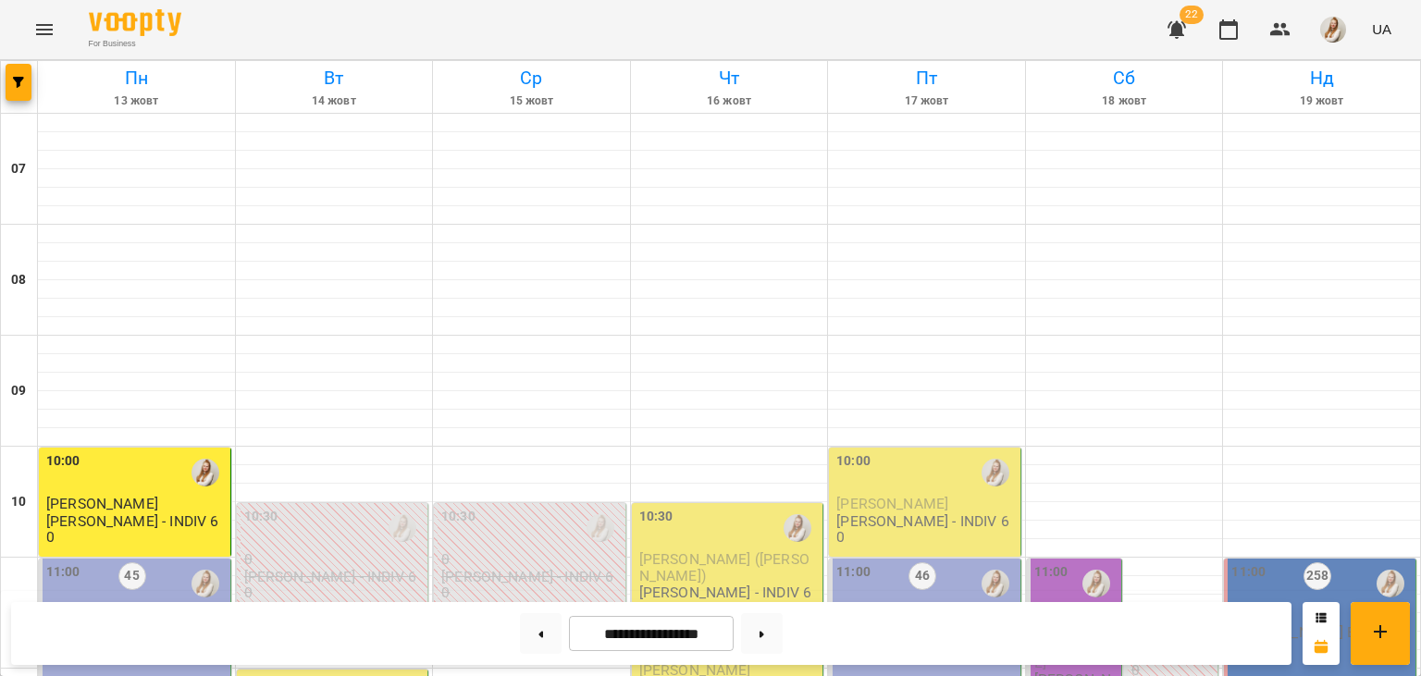
scroll to position [518, 0]
click at [782, 630] on button at bounding box center [762, 633] width 42 height 41
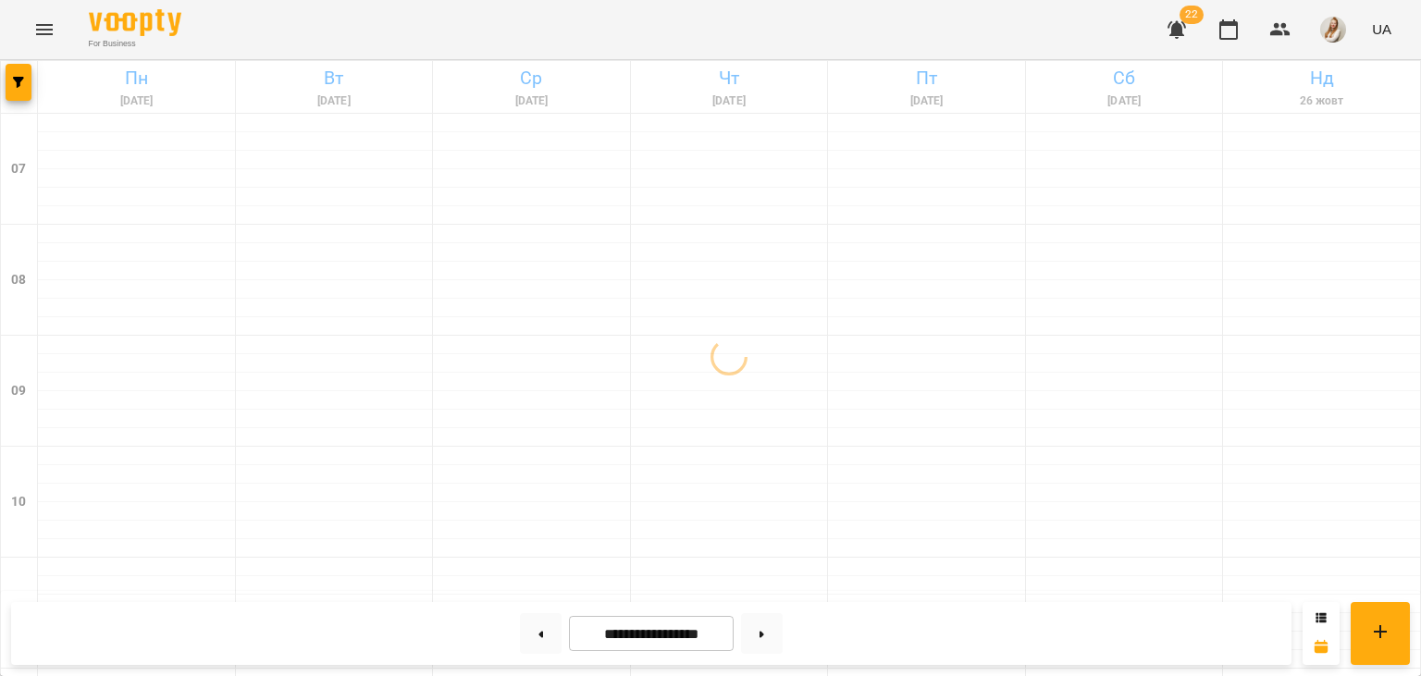
click at [505, 38] on div "For Business 22 UA" at bounding box center [710, 29] width 1421 height 59
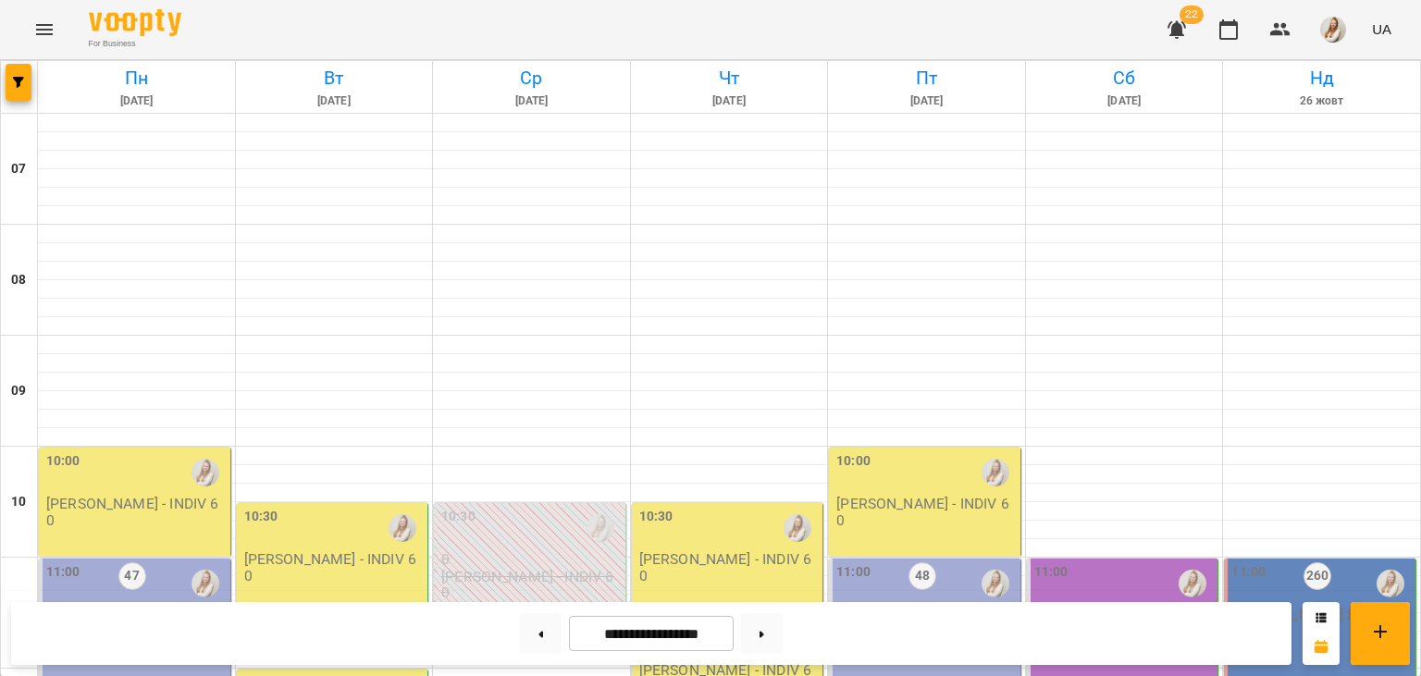
scroll to position [410, 0]
click at [529, 643] on button at bounding box center [541, 633] width 42 height 41
type input "**********"
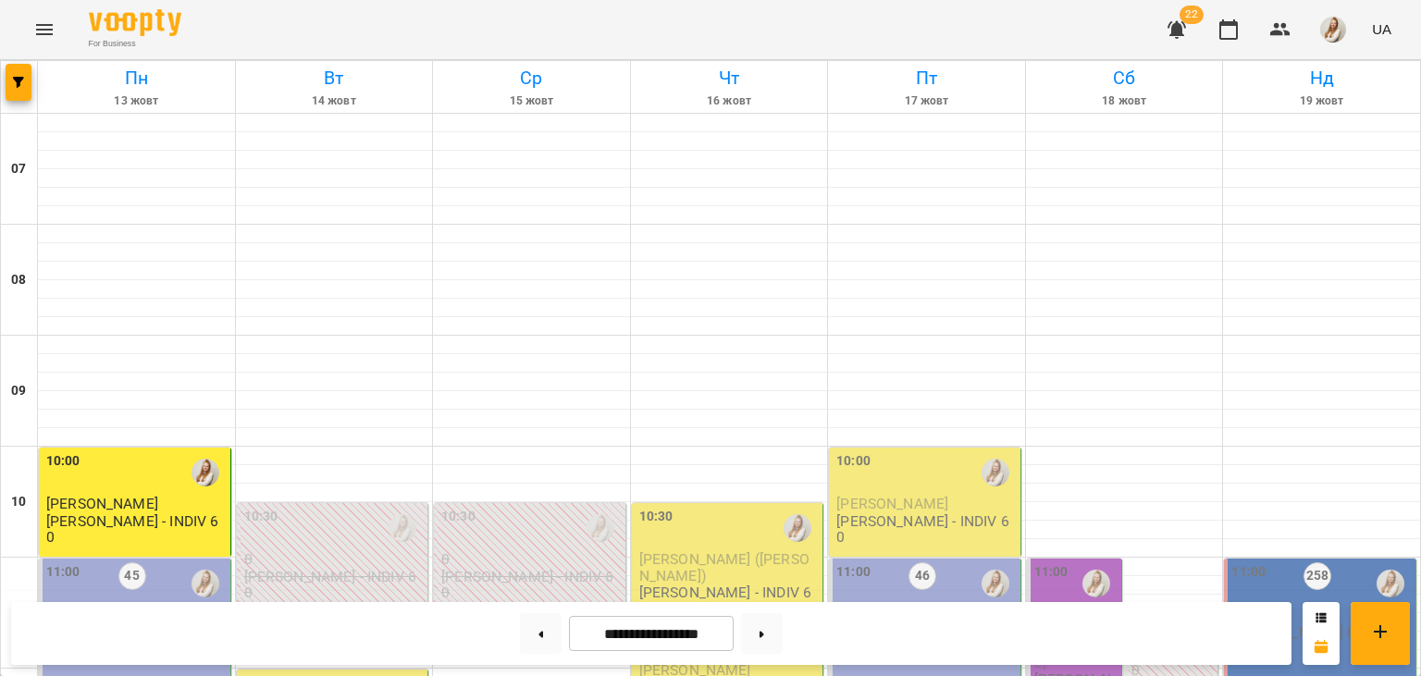
scroll to position [387, 0]
click at [179, 559] on div "11:00 45 7 Адамович В. В1 *ПН/ПТ 11:00*" at bounding box center [135, 641] width 192 height 165
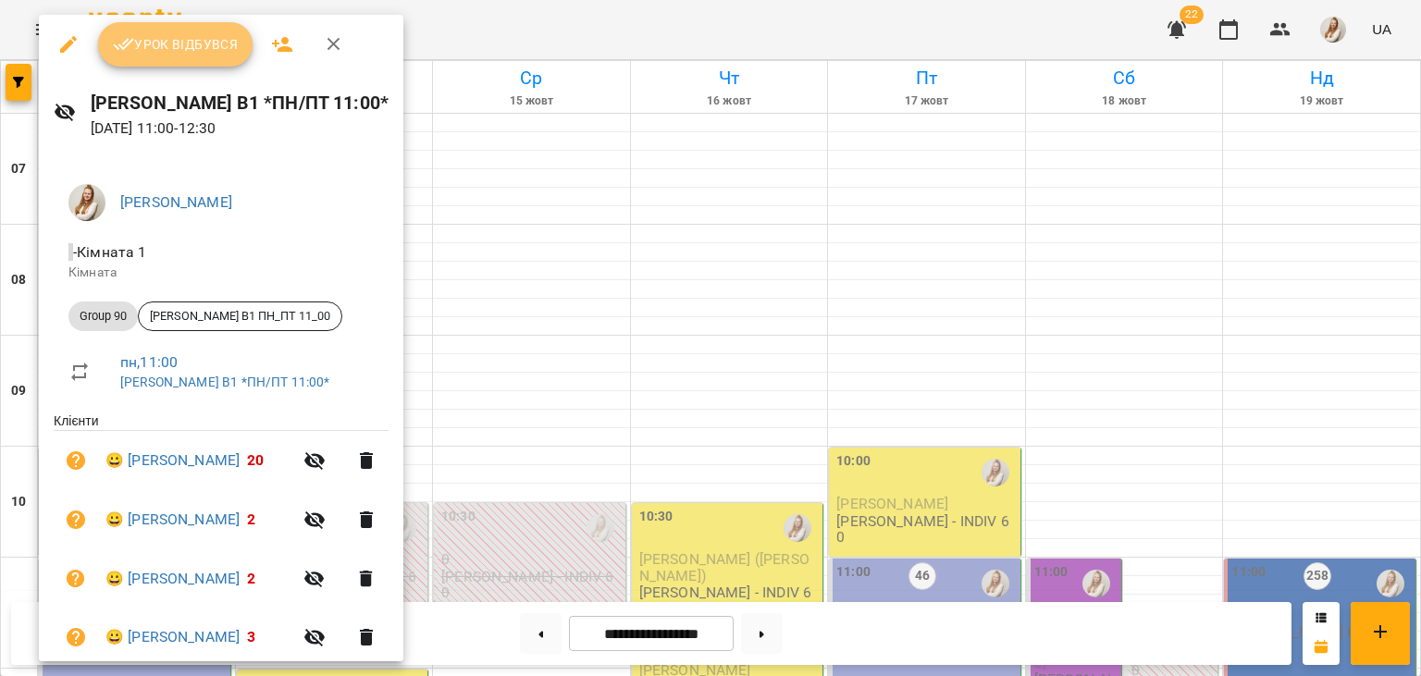
click at [211, 44] on span "Урок відбувся" at bounding box center [176, 44] width 126 height 22
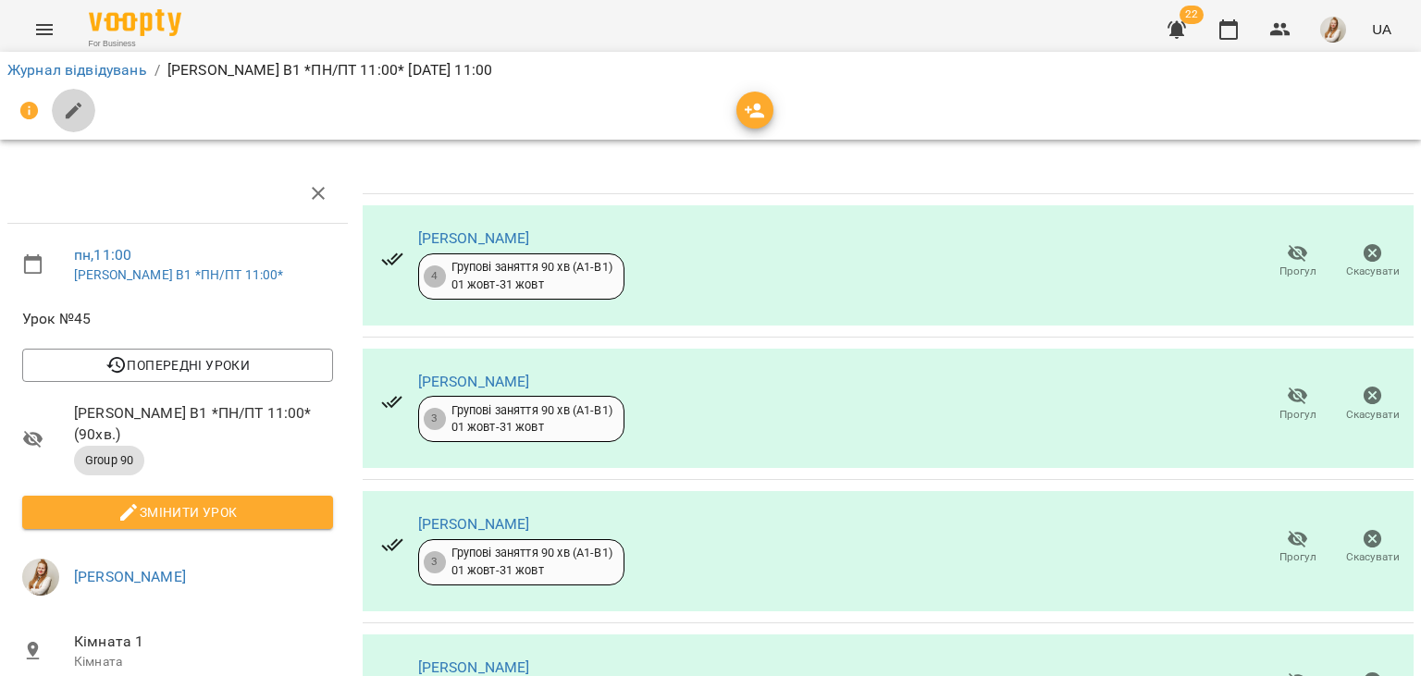
click at [77, 110] on icon "button" at bounding box center [74, 111] width 22 height 22
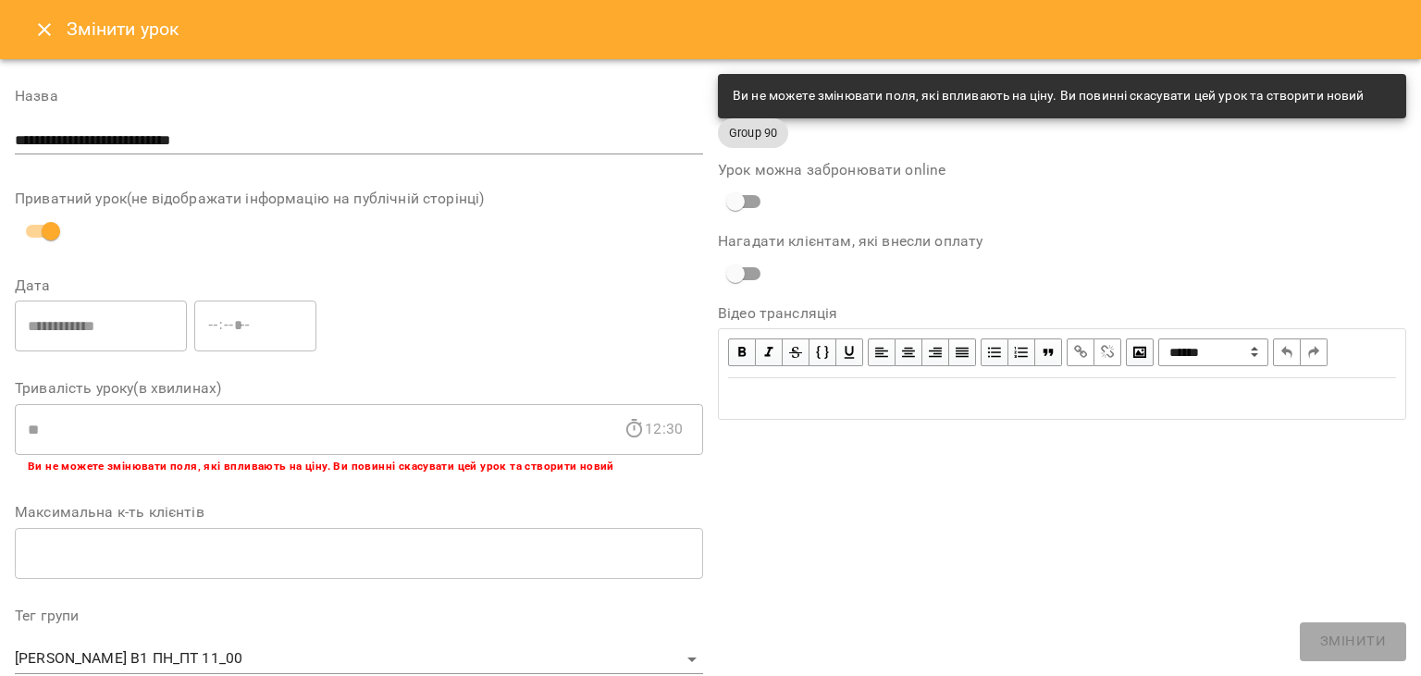
click at [863, 509] on div "**********" at bounding box center [1061, 627] width 703 height 1120
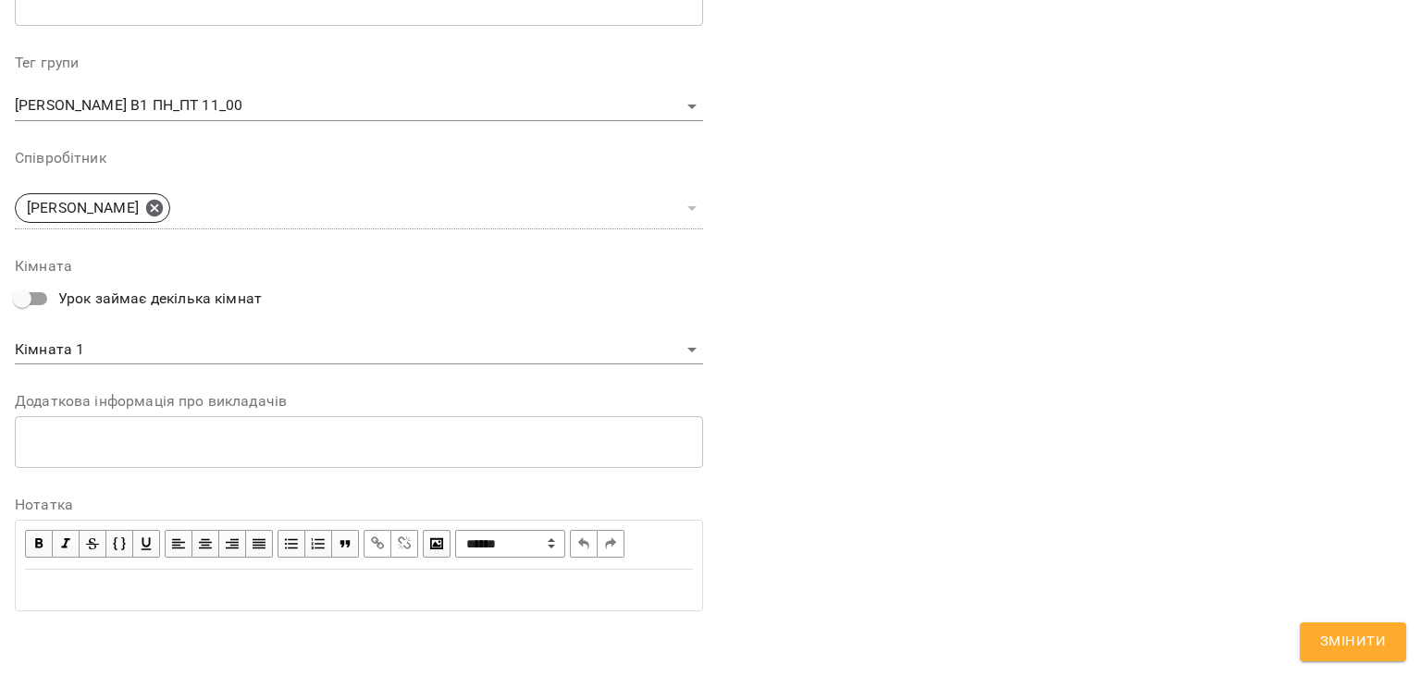
click at [261, 584] on div "Edit text" at bounding box center [359, 590] width 668 height 22
click at [1337, 652] on span "Змінити" at bounding box center [1353, 642] width 66 height 24
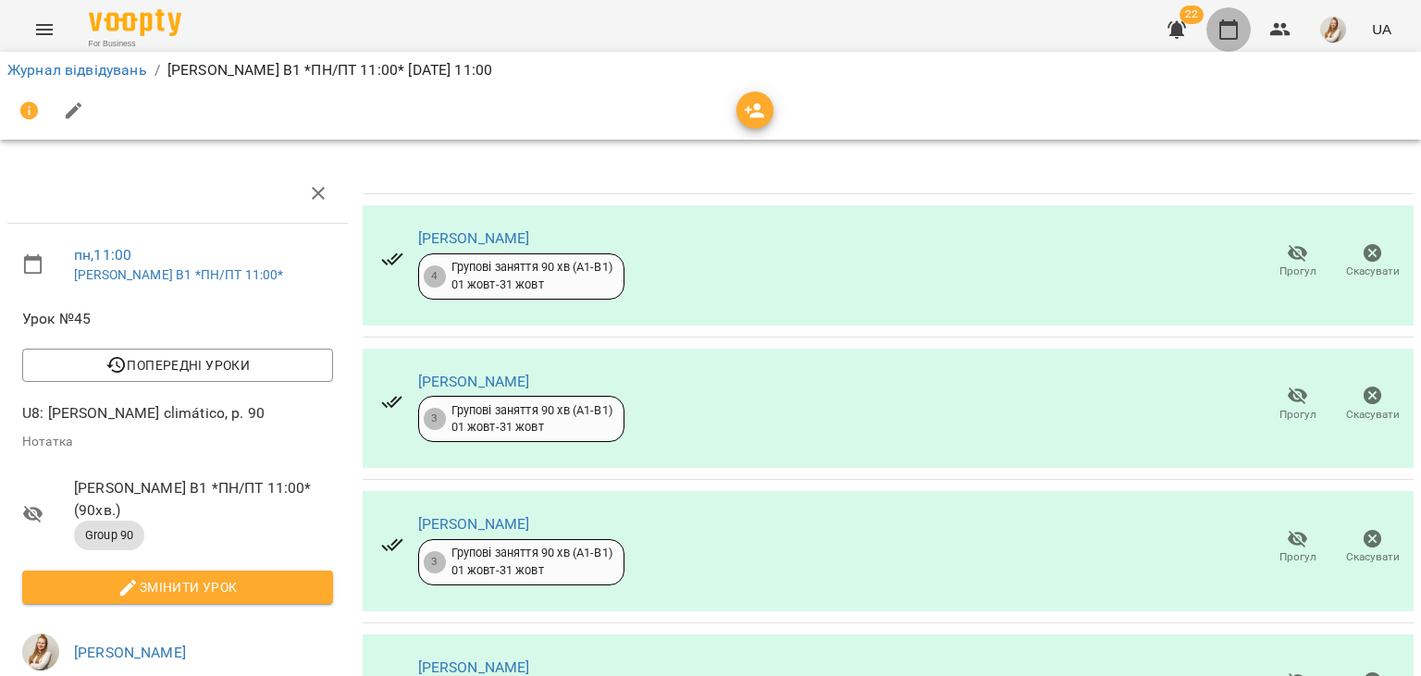
click at [1222, 32] on icon "button" at bounding box center [1228, 29] width 18 height 20
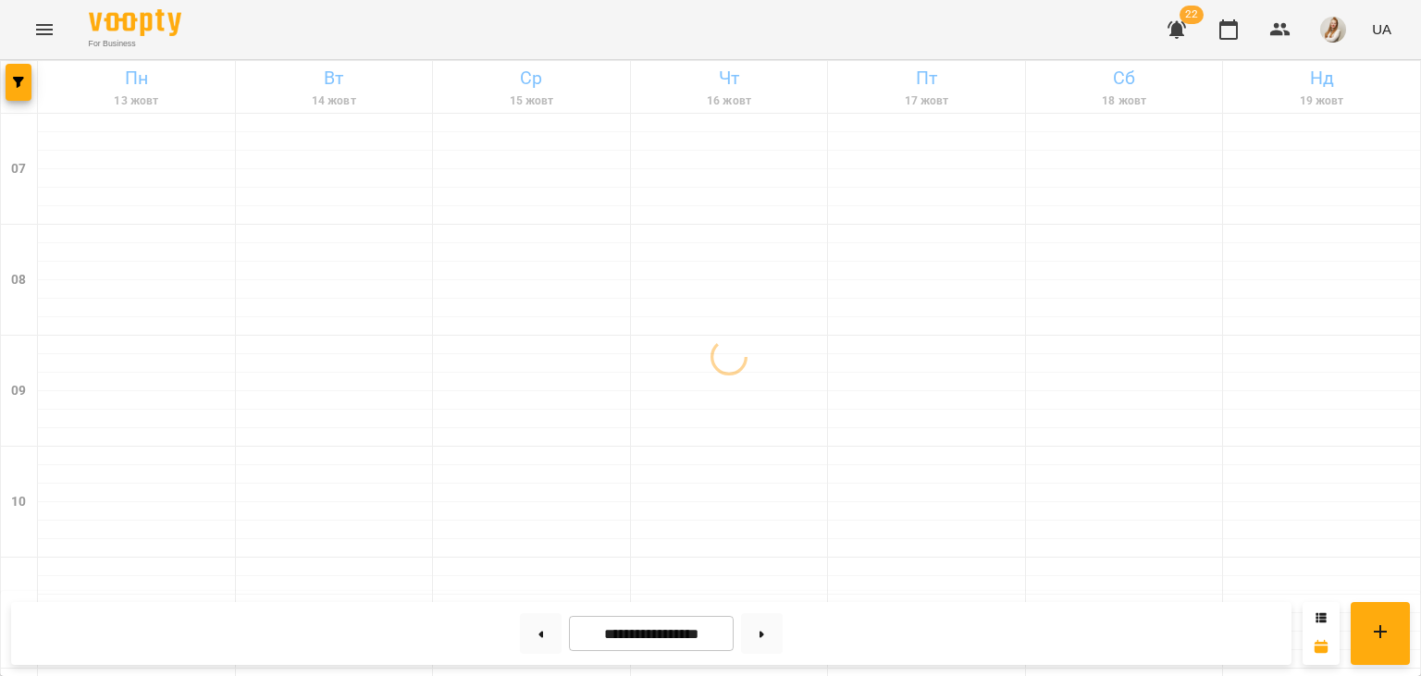
click at [507, 29] on div "For Business 22 UA" at bounding box center [710, 29] width 1421 height 59
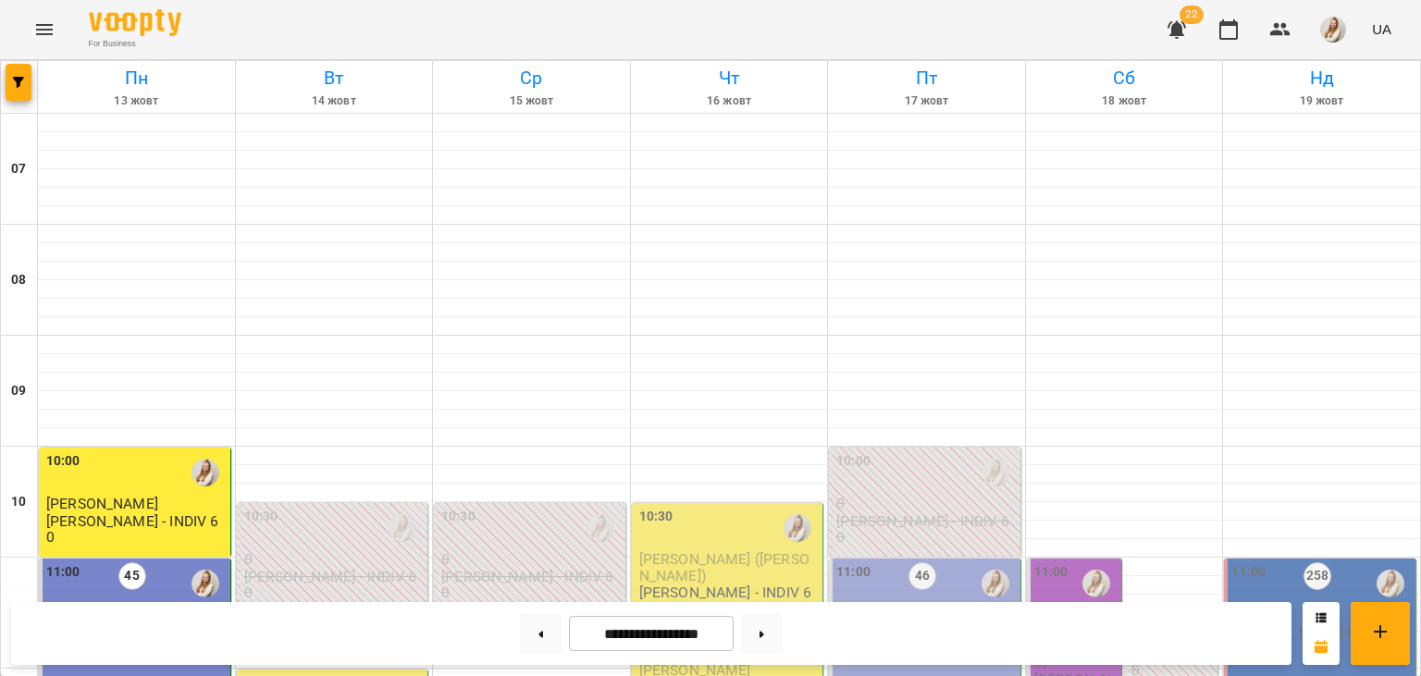
scroll to position [993, 0]
click at [539, 636] on icon at bounding box center [541, 634] width 5 height 6
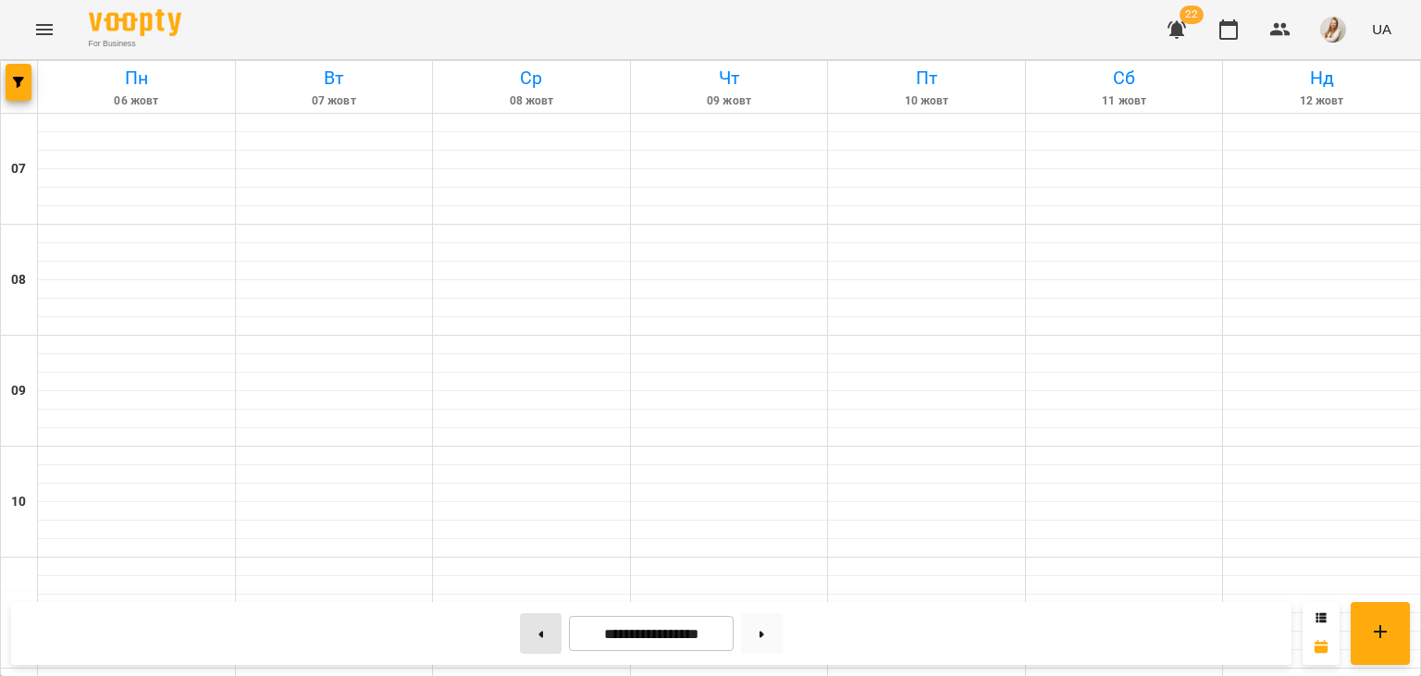
type input "**********"
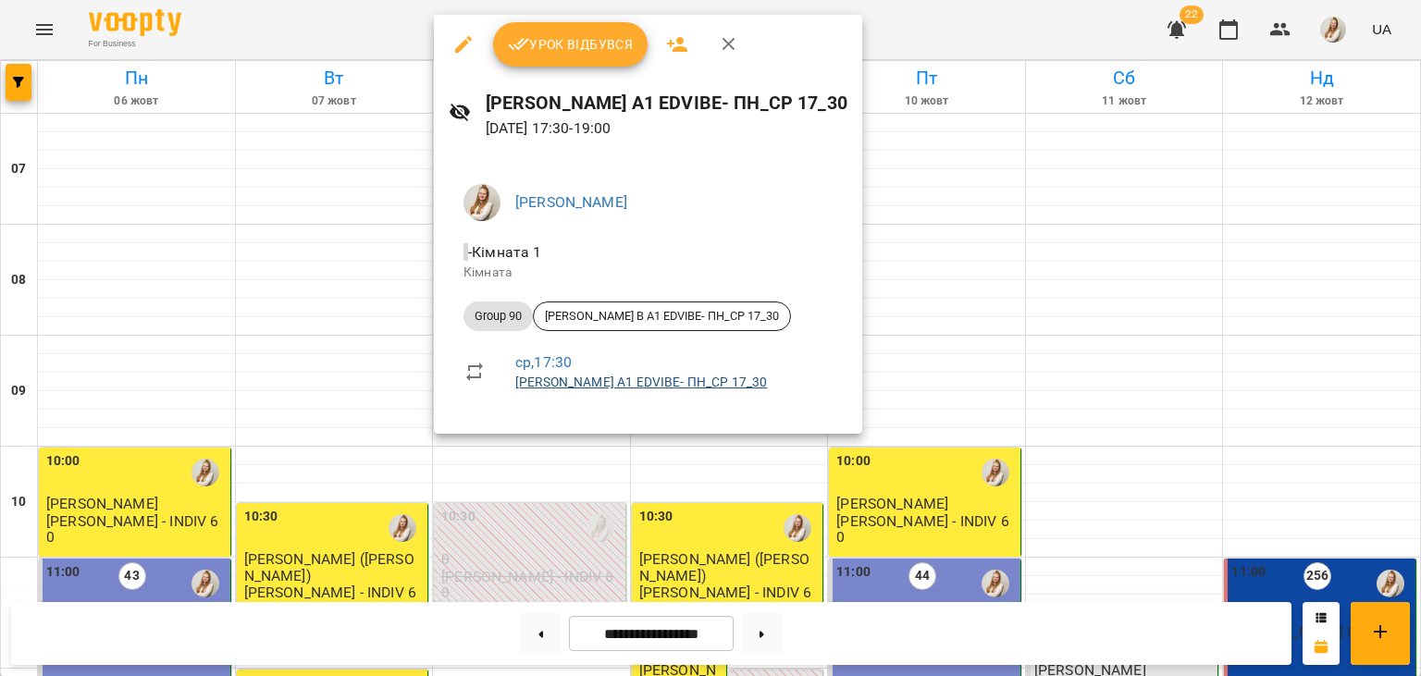
click at [671, 385] on link "[PERSON_NAME] А1 EDVIBE- ПН_СР 17_30" at bounding box center [641, 382] width 252 height 15
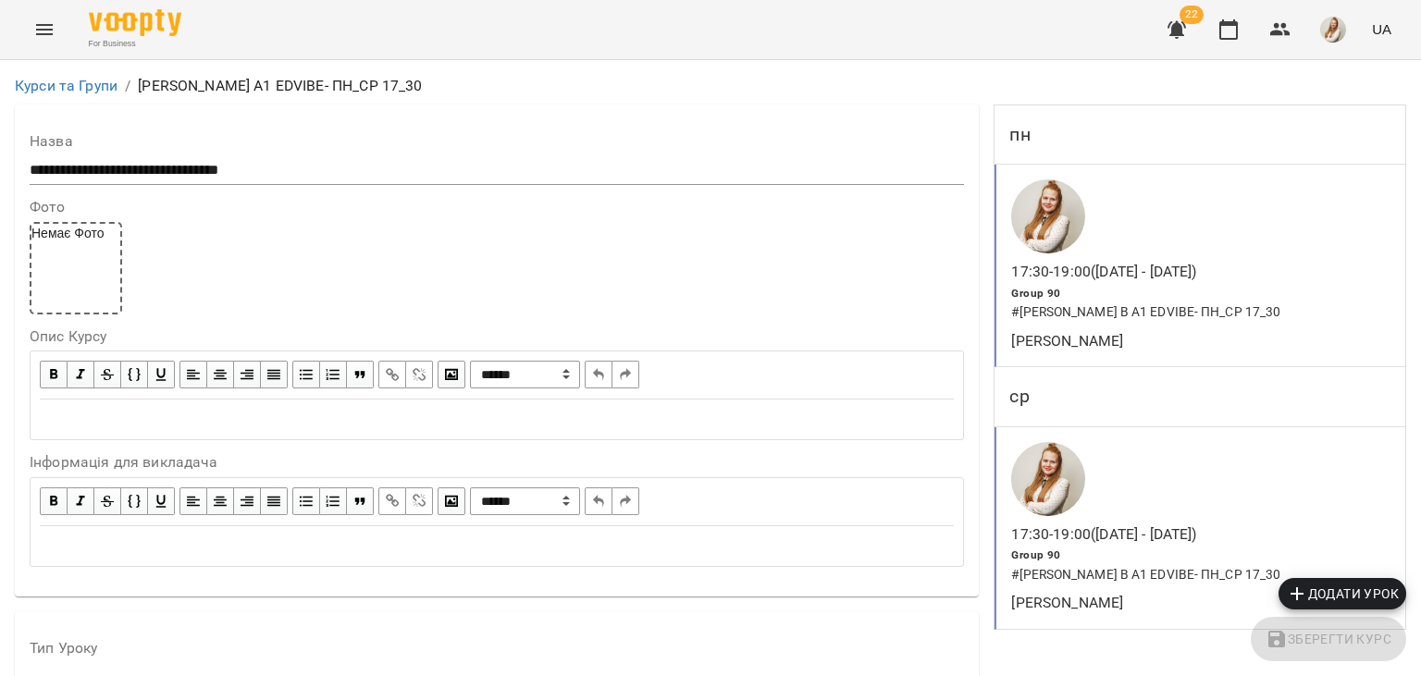
scroll to position [1430, 0]
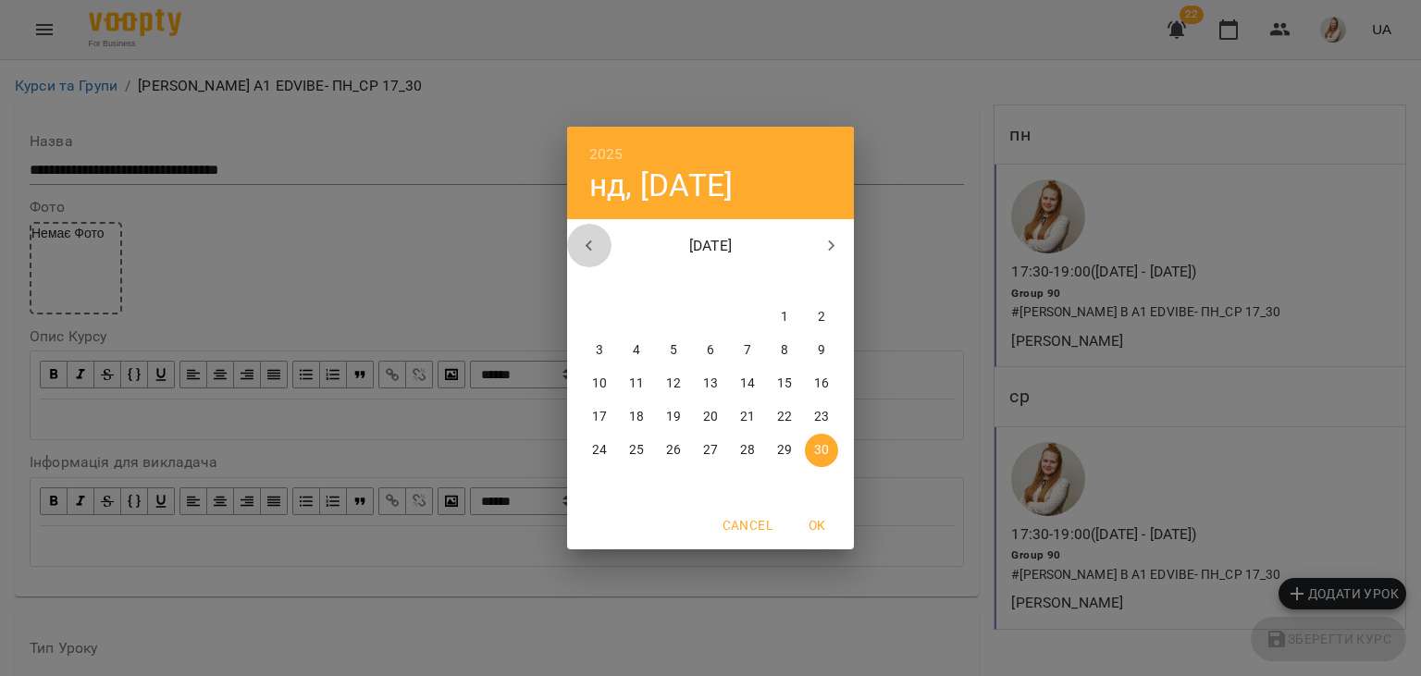
click at [591, 252] on icon "button" at bounding box center [589, 246] width 22 height 22
click at [679, 316] on span "1" at bounding box center [673, 317] width 33 height 18
type input "**********"
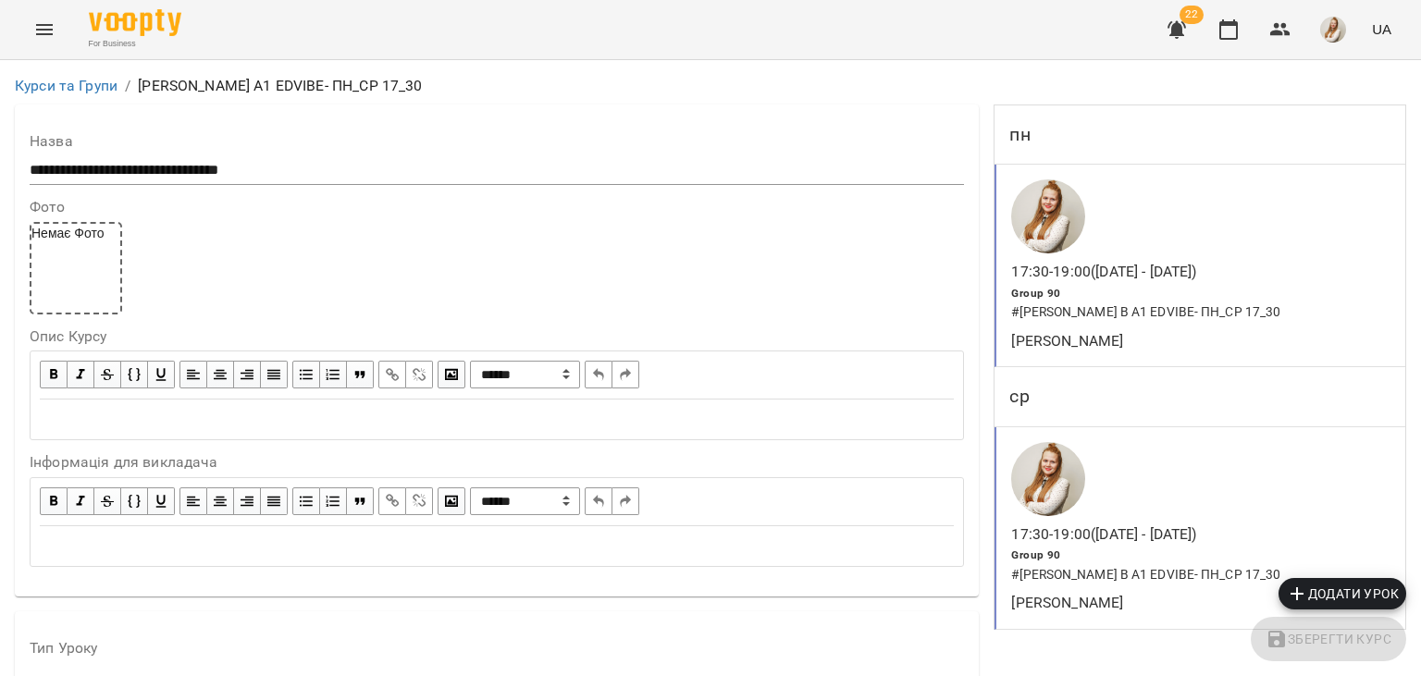
click at [1227, 25] on icon "button" at bounding box center [1228, 29] width 18 height 20
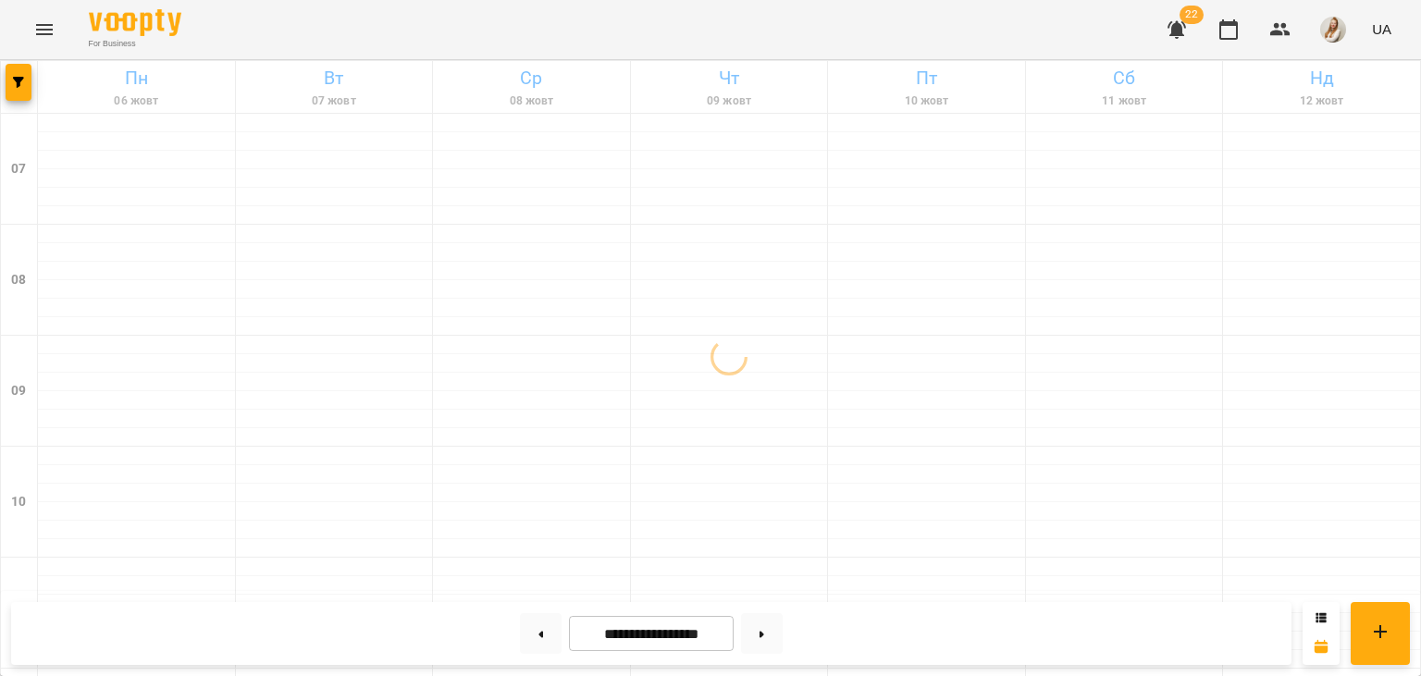
click at [767, 24] on div "For Business 22 UA" at bounding box center [710, 29] width 1421 height 59
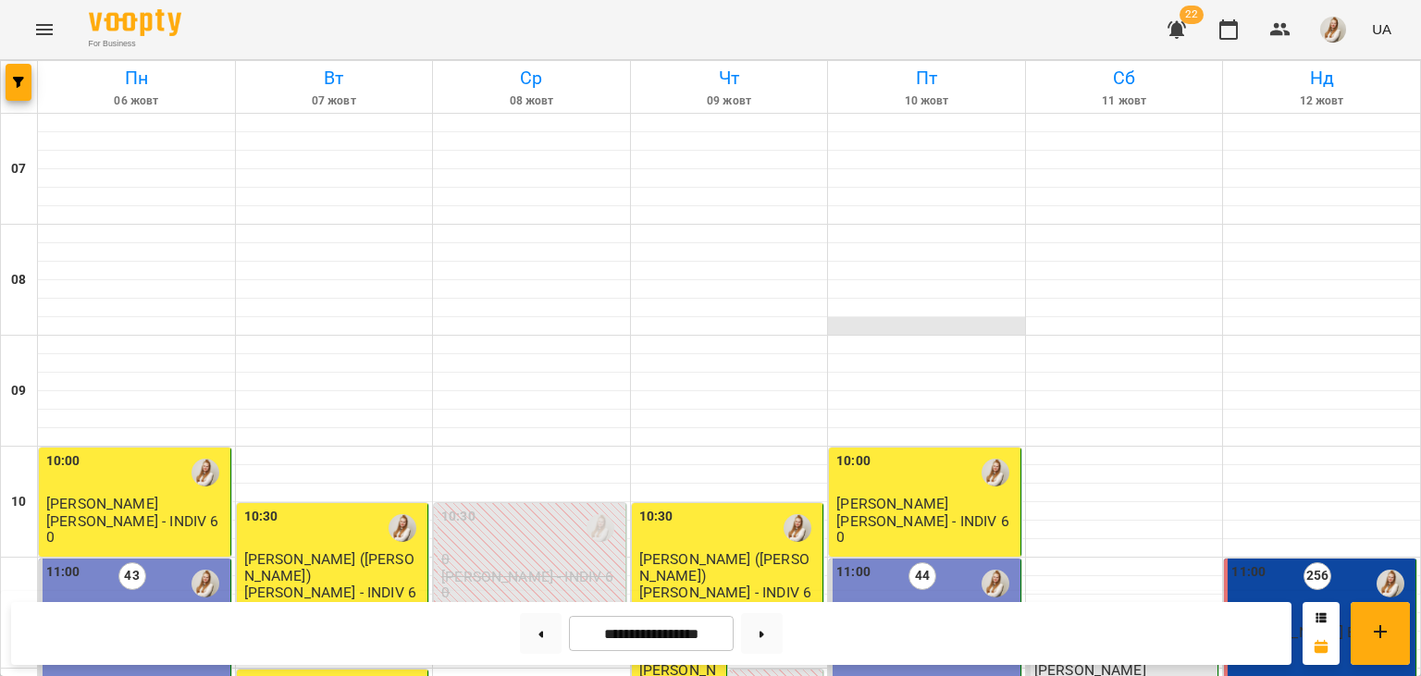
scroll to position [485, 0]
click at [770, 634] on button at bounding box center [762, 633] width 42 height 41
type input "**********"
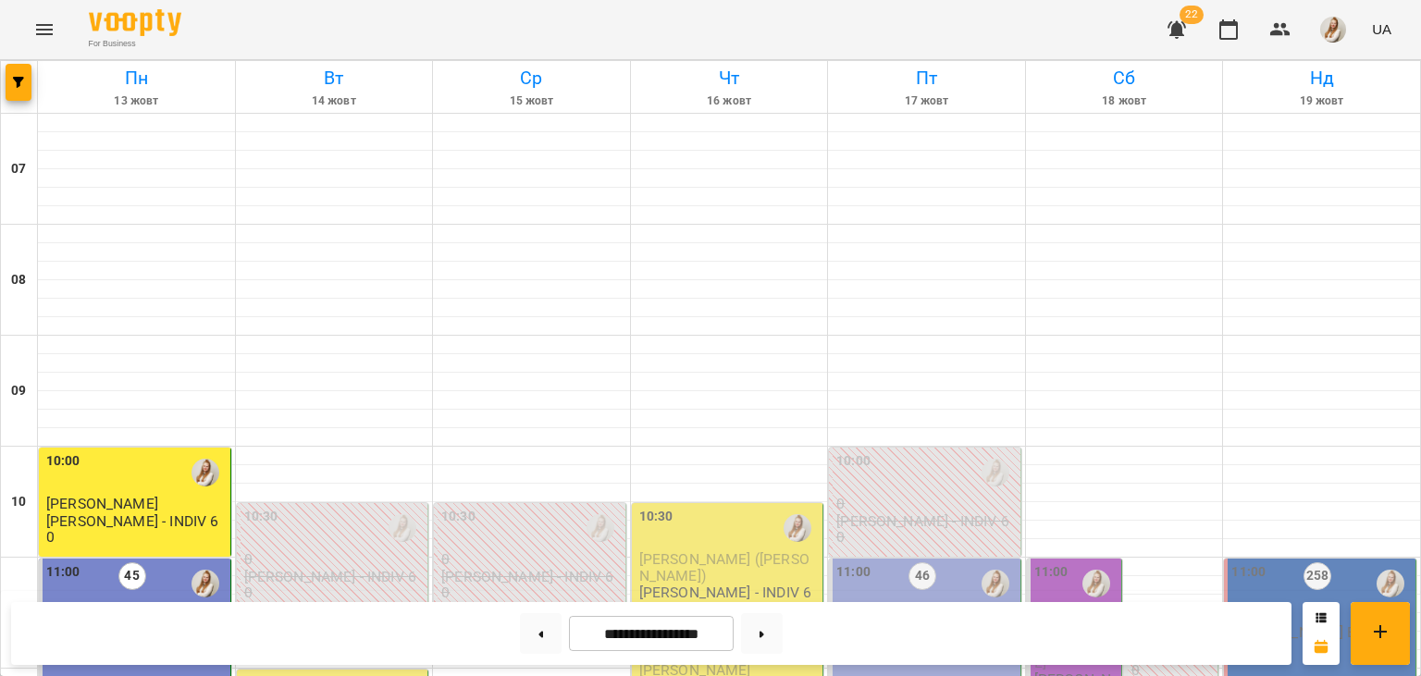
scroll to position [435, 0]
